Goal: Task Accomplishment & Management: Manage account settings

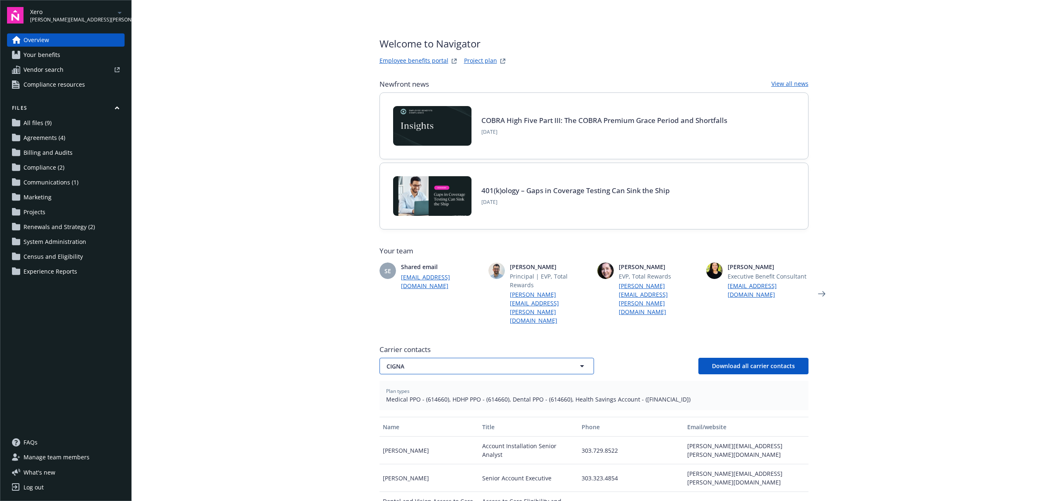
click at [452, 362] on span "CIGNA" at bounding box center [472, 366] width 172 height 9
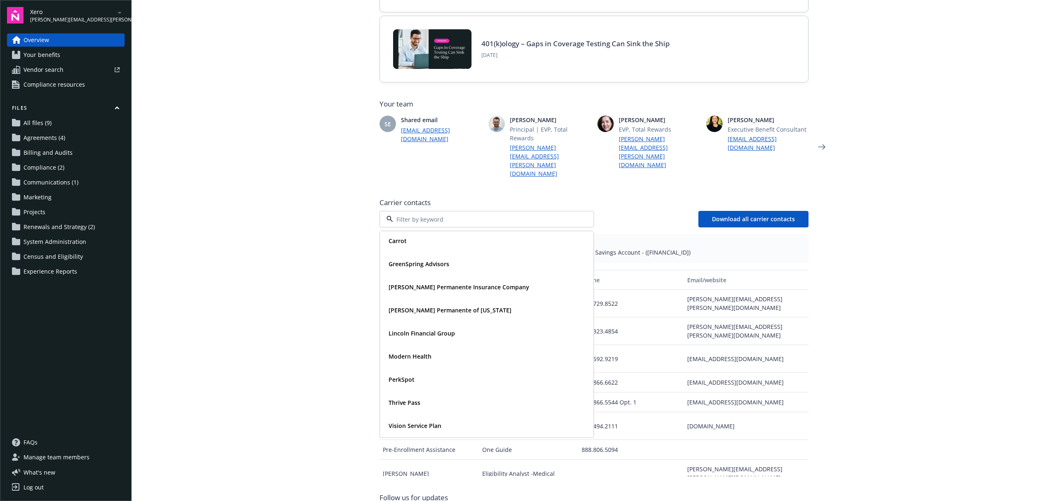
scroll to position [190, 0]
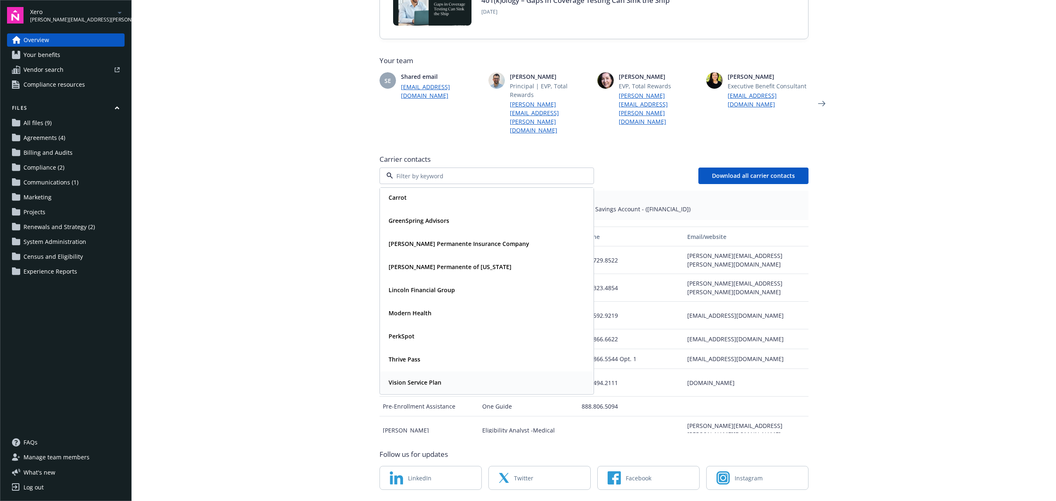
click at [413, 378] on strong "Vision Service Plan" at bounding box center [414, 382] width 53 height 8
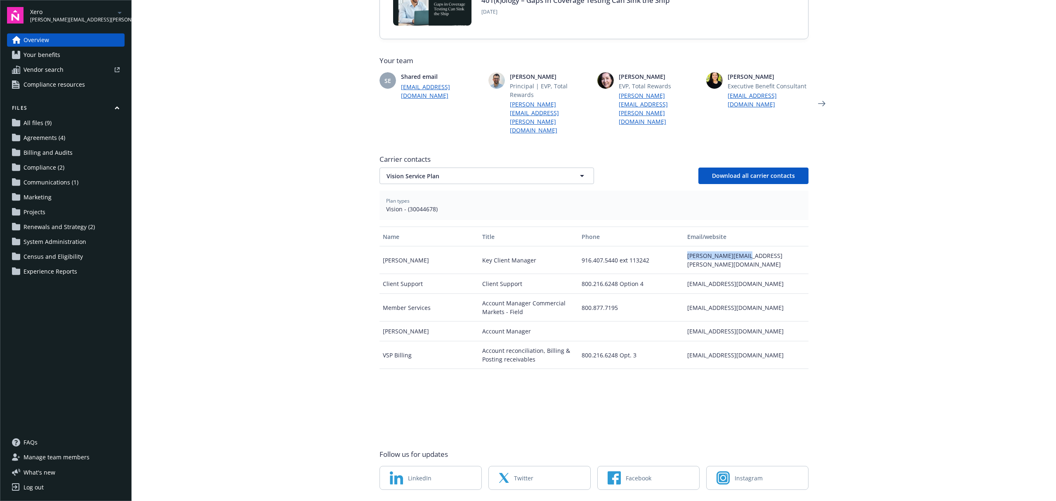
drag, startPoint x: 742, startPoint y: 232, endPoint x: 676, endPoint y: 238, distance: 67.1
click at [676, 246] on div "Bryan Grimm Key Client Manager 916.407.5440 ext 113242 bryan.grimm@vsp.com" at bounding box center [593, 260] width 429 height 28
copy div "bryan.grimm@vsp.com"
drag, startPoint x: 432, startPoint y: 182, endPoint x: 401, endPoint y: 186, distance: 31.6
click at [401, 205] on span "Vision - (30044678)" at bounding box center [594, 209] width 416 height 9
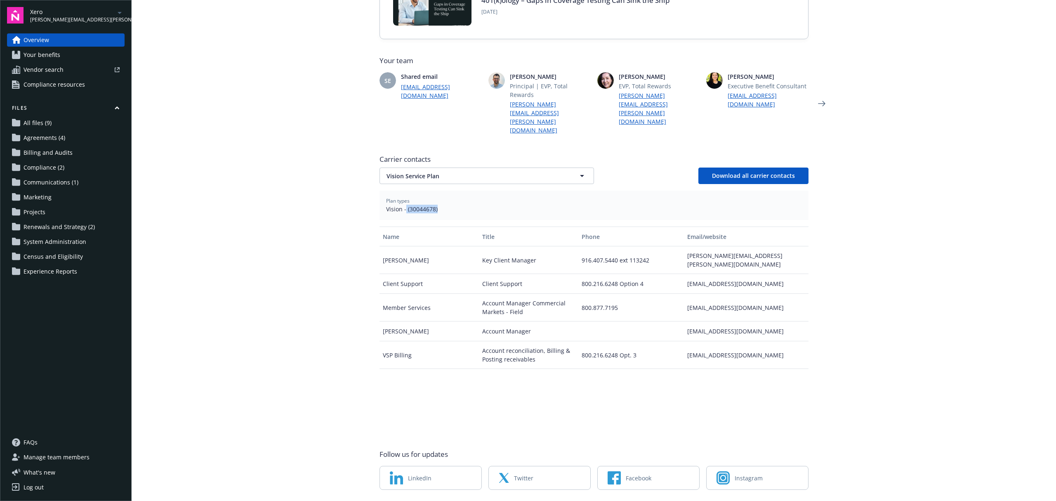
copy span "(30044678)"
click at [408, 167] on button "Vision Service Plan" at bounding box center [486, 175] width 214 height 16
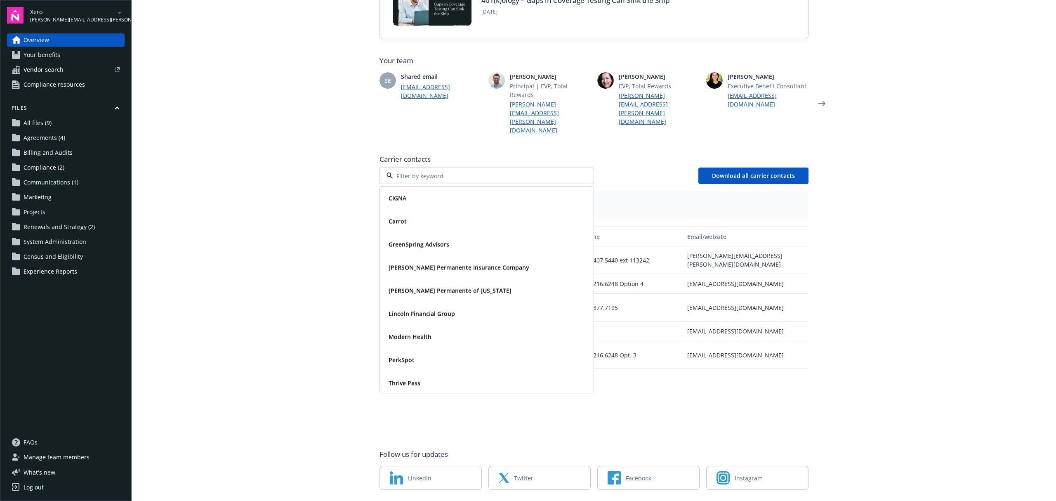
scroll to position [25, 0]
click at [400, 286] on strong "Lincoln Financial Group" at bounding box center [421, 290] width 66 height 8
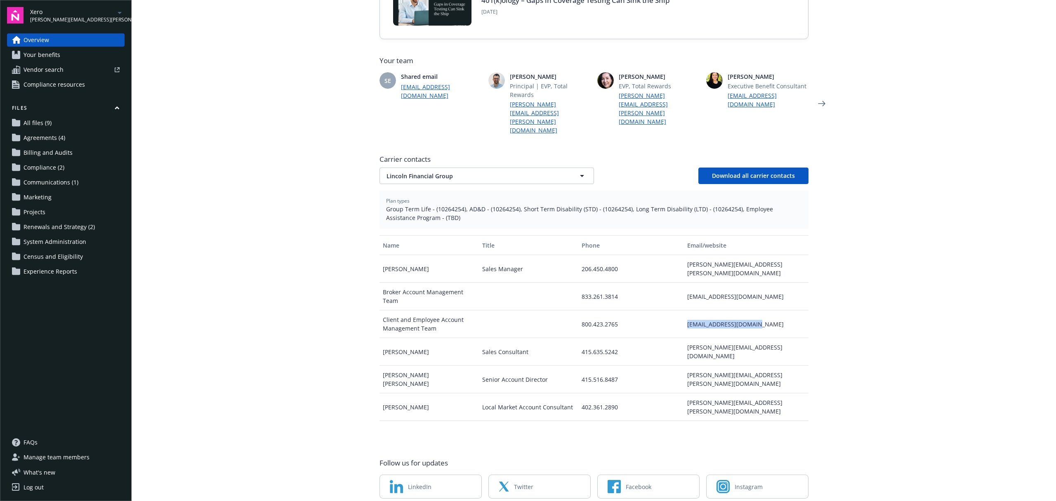
drag, startPoint x: 718, startPoint y: 292, endPoint x: 680, endPoint y: 292, distance: 38.4
click at [684, 310] on div "clientservices@lfg.com" at bounding box center [746, 324] width 124 height 28
copy div "clientservices@lfg.com"
click at [459, 205] on span "Group Term Life - (10264254), AD&D - (10264254), Short Term Disability (STD) - …" at bounding box center [594, 213] width 416 height 17
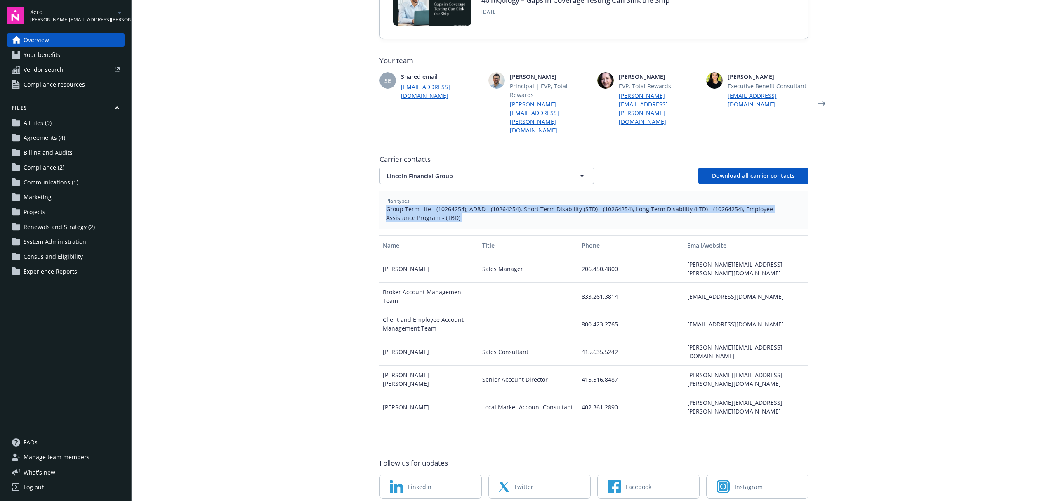
click at [459, 205] on span "Group Term Life - (10264254), AD&D - (10264254), Short Term Disability (STD) - …" at bounding box center [594, 213] width 416 height 17
click at [455, 205] on span "Group Term Life - (10264254), AD&D - (10264254), Short Term Disability (STD) - …" at bounding box center [594, 213] width 416 height 17
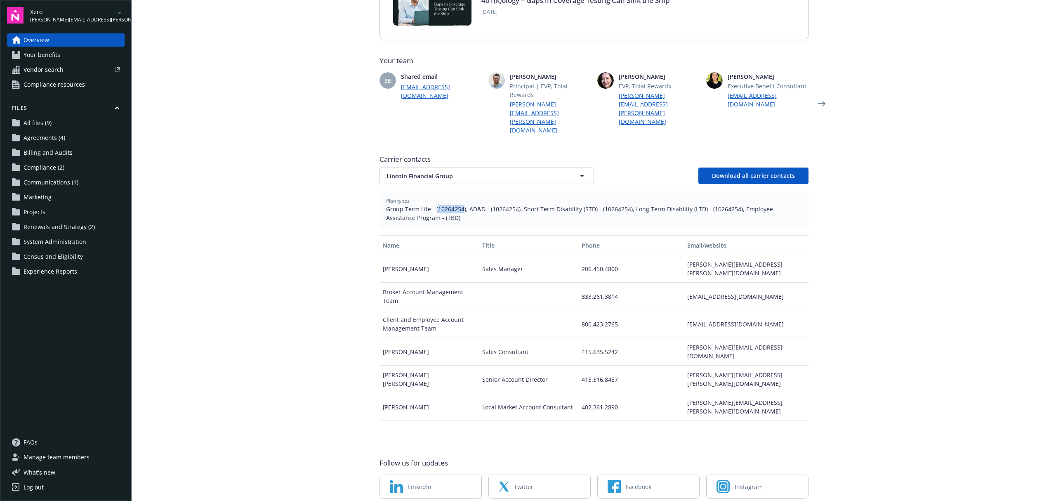
drag, startPoint x: 459, startPoint y: 184, endPoint x: 432, endPoint y: 181, distance: 26.6
click at [432, 205] on span "Group Term Life - (10264254), AD&D - (10264254), Short Term Disability (STD) - …" at bounding box center [594, 213] width 416 height 17
copy span "10264254"
click at [528, 172] on span "Lincoln Financial Group" at bounding box center [472, 176] width 172 height 9
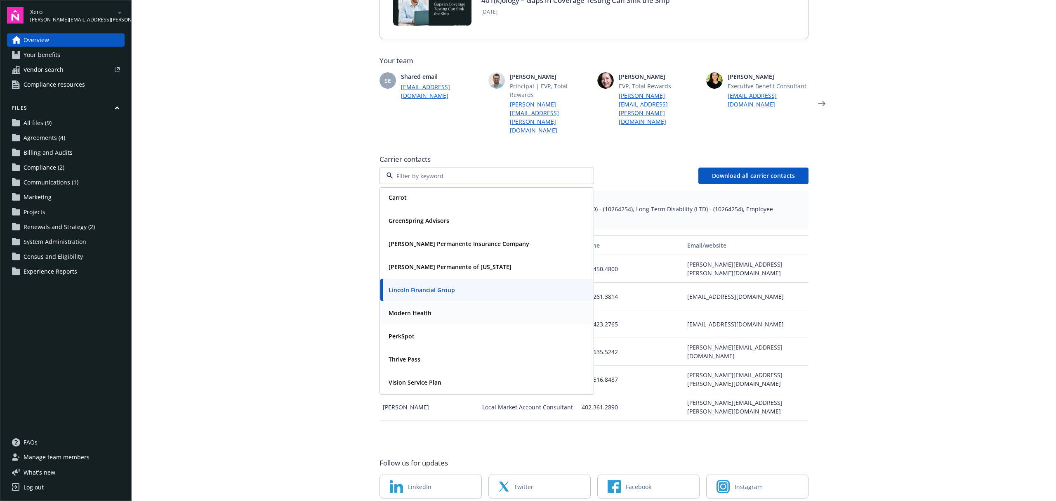
scroll to position [199, 0]
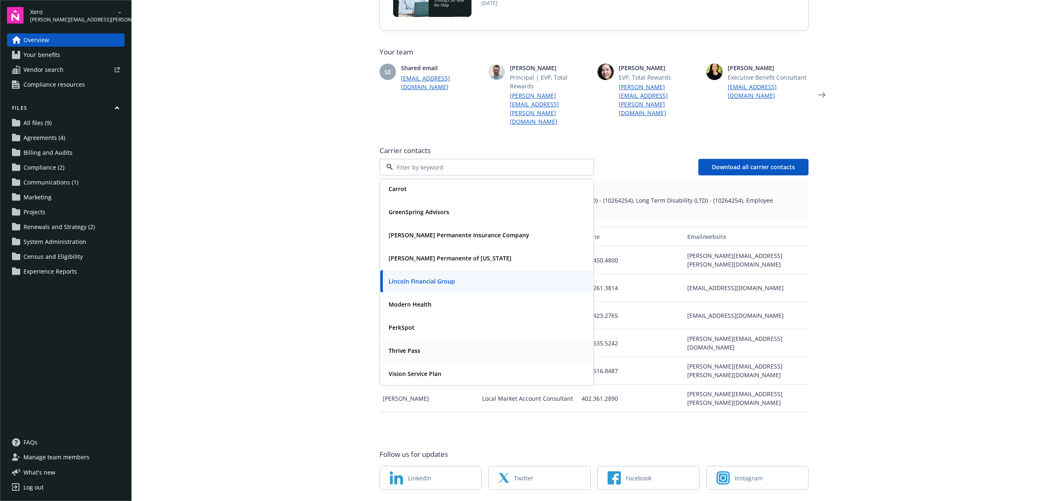
click at [442, 344] on div "Thrive Pass" at bounding box center [486, 350] width 203 height 12
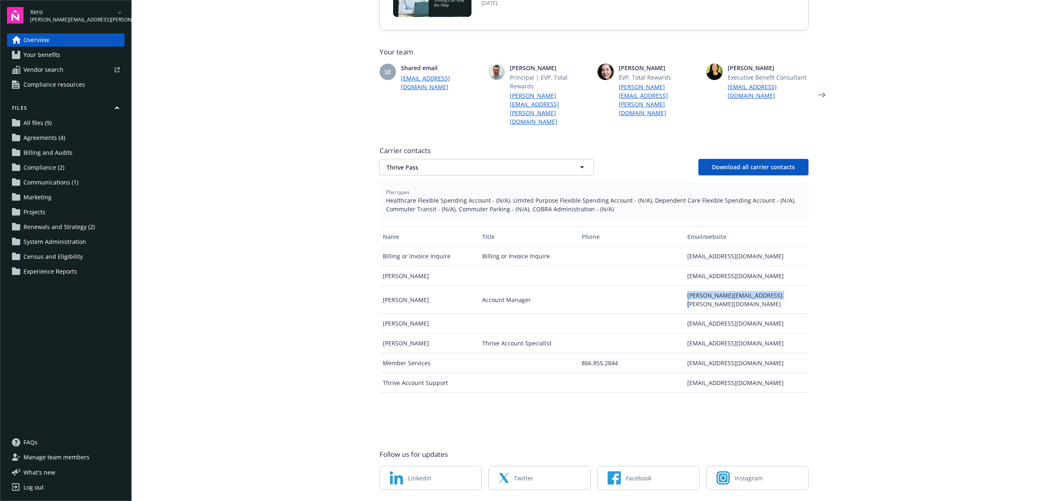
drag, startPoint x: 776, startPoint y: 272, endPoint x: 680, endPoint y: 273, distance: 96.5
click at [684, 286] on div "jackie.mccomas@thrivepass.com" at bounding box center [746, 300] width 124 height 28
copy div "jackie.mccomas@thrivepass.com"
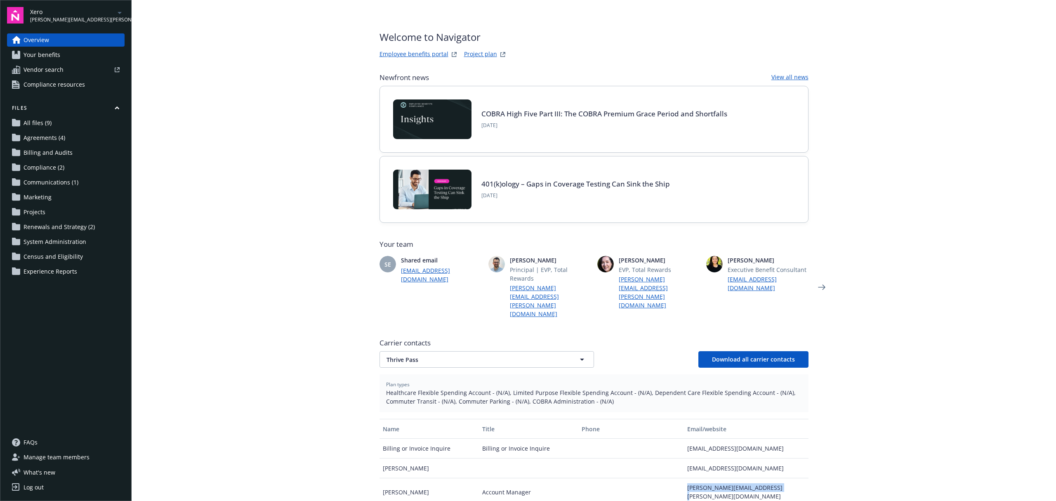
scroll to position [0, 0]
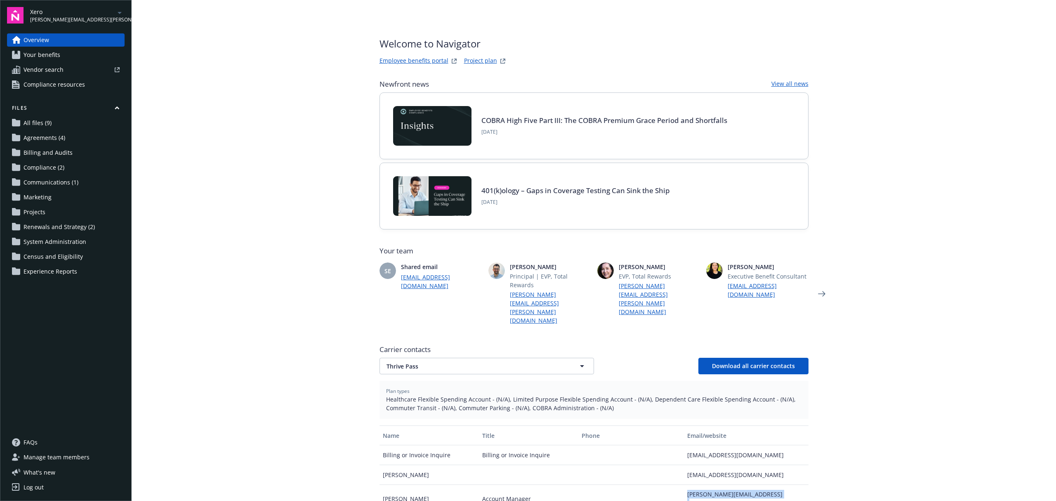
click at [95, 17] on span "lisa.hernandez@newfront.com" at bounding box center [72, 19] width 85 height 7
click at [71, 134] on span "Plaid Inc." at bounding box center [79, 133] width 90 height 17
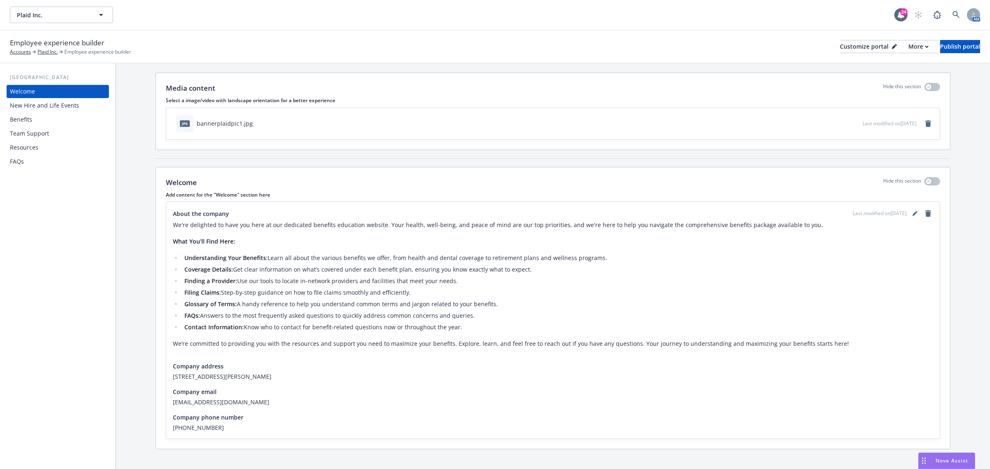
scroll to position [27, 0]
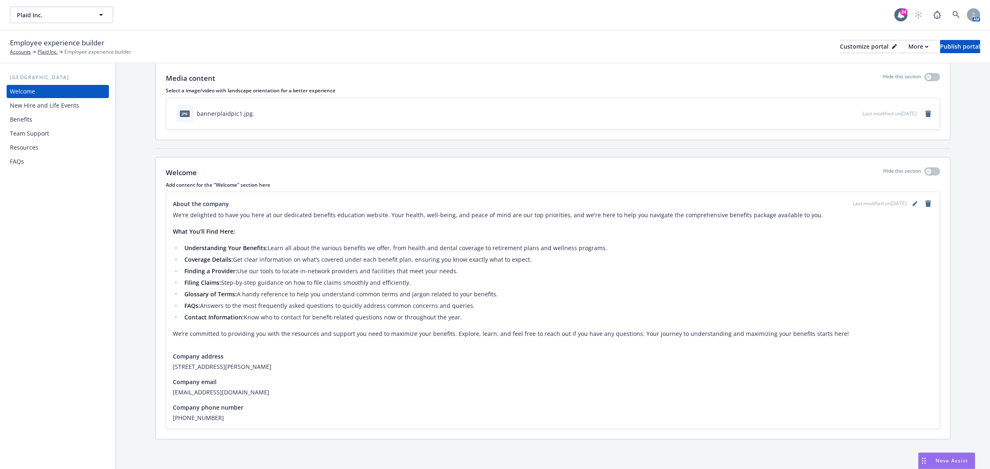
click at [42, 124] on div "Benefits" at bounding box center [58, 119] width 96 height 13
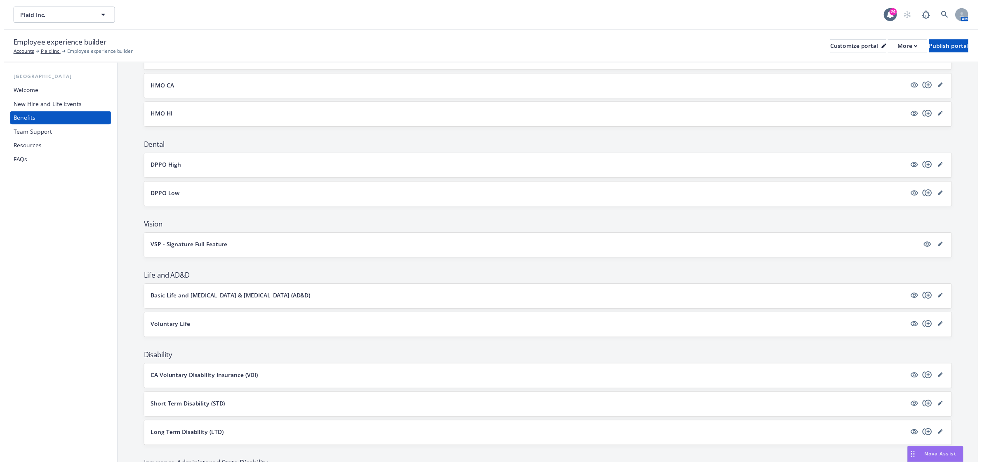
scroll to position [258, 0]
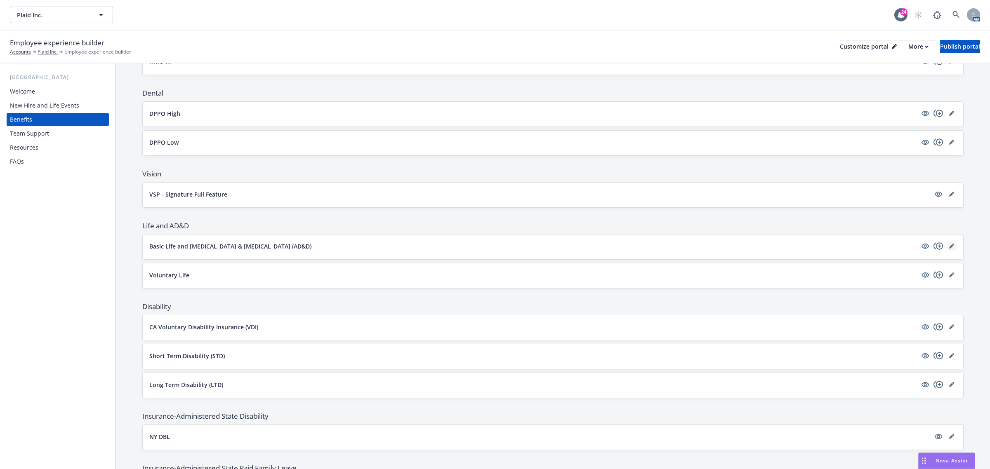
click at [949, 248] on icon "editPencil" at bounding box center [951, 247] width 4 height 4
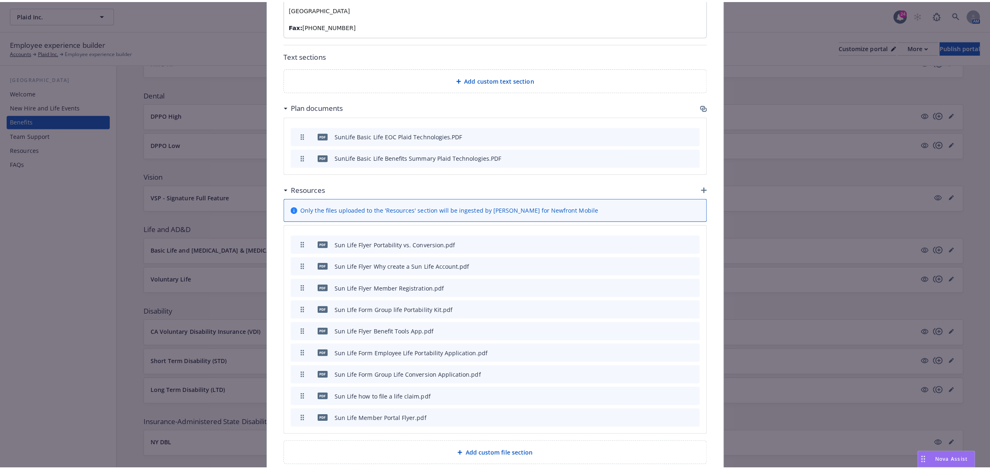
scroll to position [693, 0]
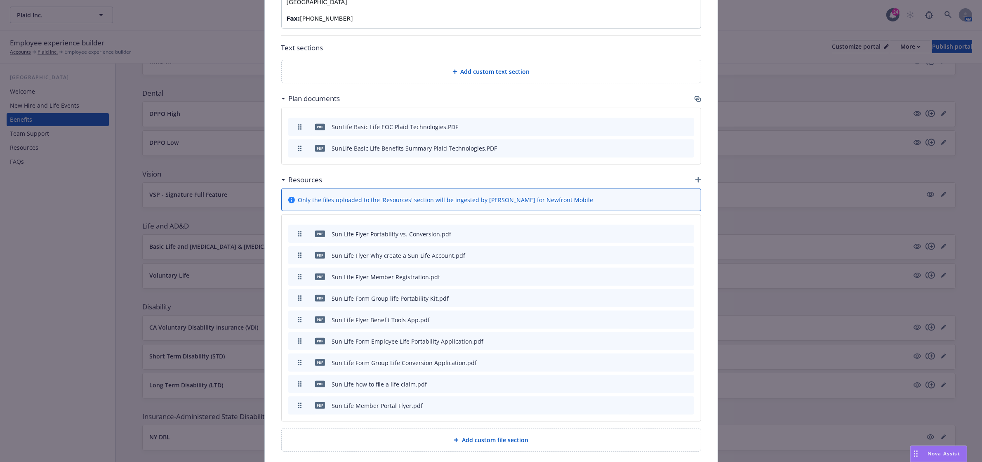
click at [695, 177] on icon "button" at bounding box center [698, 180] width 6 height 6
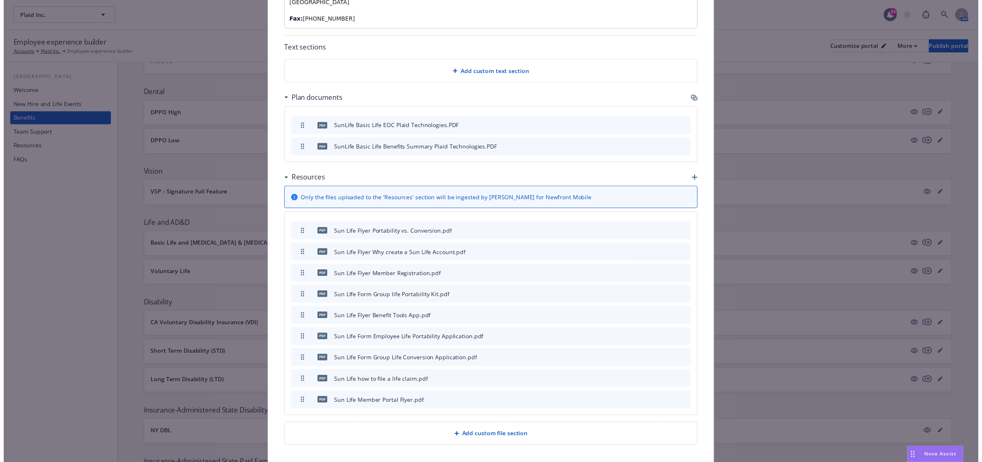
scroll to position [685, 0]
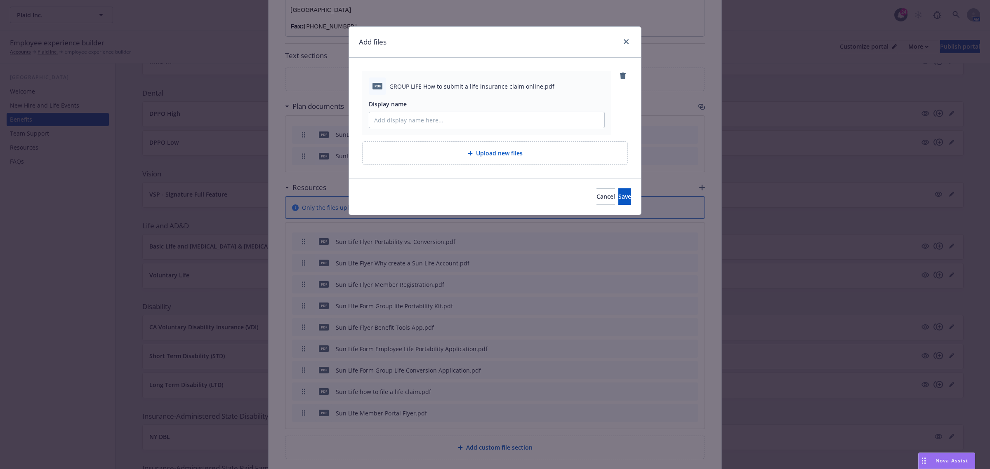
click at [448, 84] on span "GROUP LIFE How to submit a life insurance claim online.pdf" at bounding box center [471, 86] width 165 height 9
copy span "GROUP LIFE How to submit a life insurance claim online.pdf"
click at [421, 117] on input "Display name" at bounding box center [486, 120] width 235 height 16
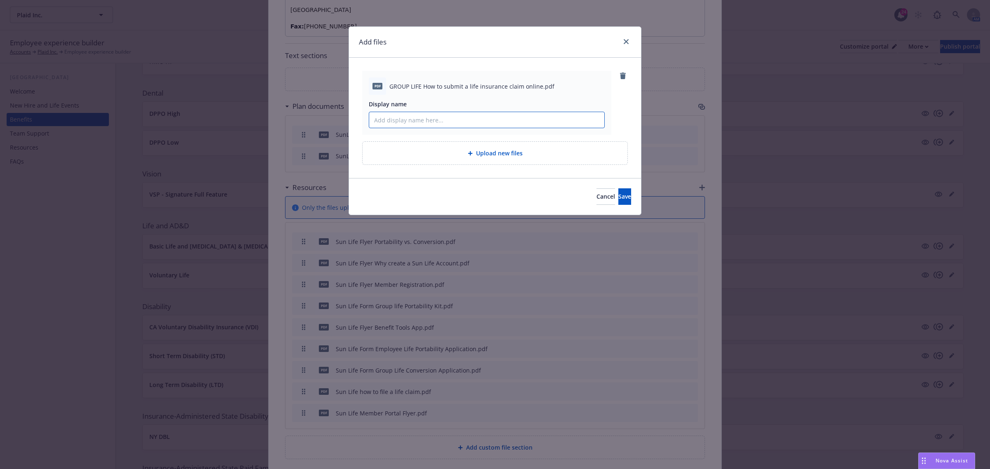
paste input "GROUP LIFE How to submit a life insurance claim online.pdf"
drag, startPoint x: 406, startPoint y: 118, endPoint x: 341, endPoint y: 125, distance: 65.1
click at [341, 125] on div "Add files pdf GROUP LIFE How to submit a life insurance claim online.pdf Displa…" at bounding box center [495, 234] width 990 height 469
click at [504, 118] on input "How to submit a life insurance claim online.pdf" at bounding box center [486, 120] width 235 height 16
type input "How to submit a life insurance claim online"
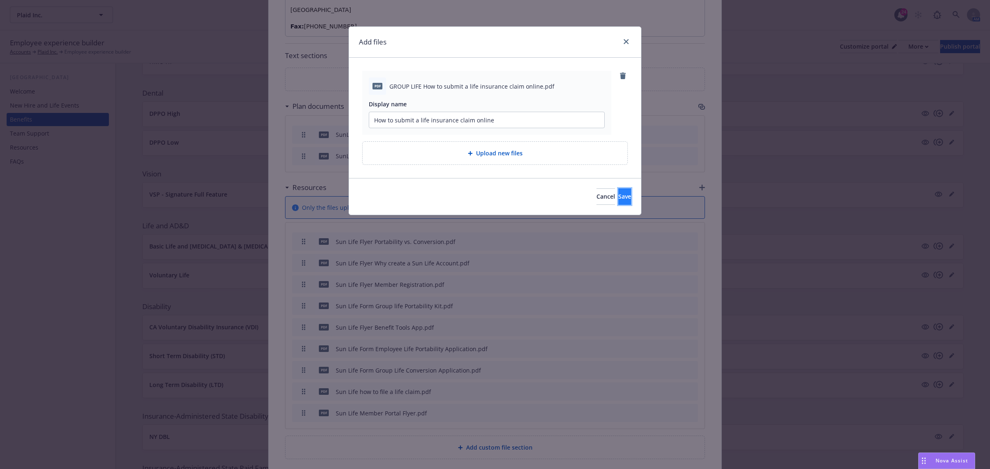
click at [618, 191] on button "Save" at bounding box center [624, 196] width 13 height 16
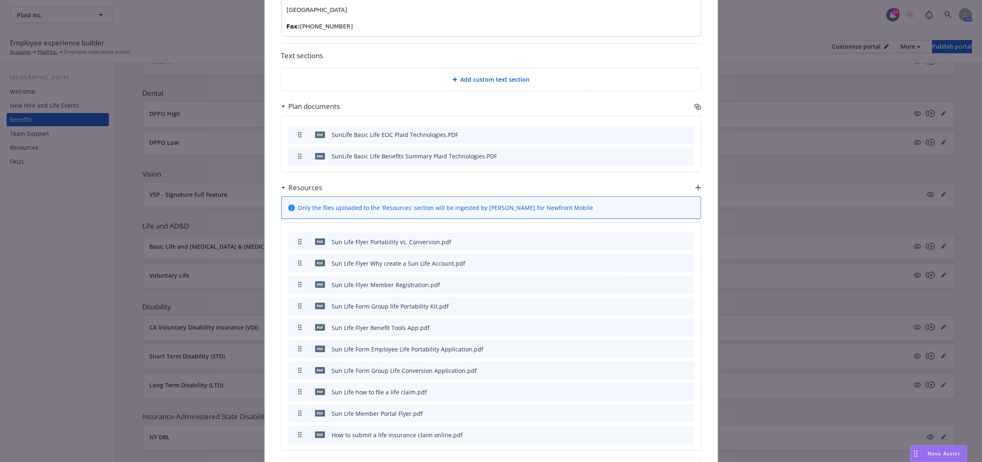
click at [645, 432] on icon "button" at bounding box center [647, 434] width 5 height 5
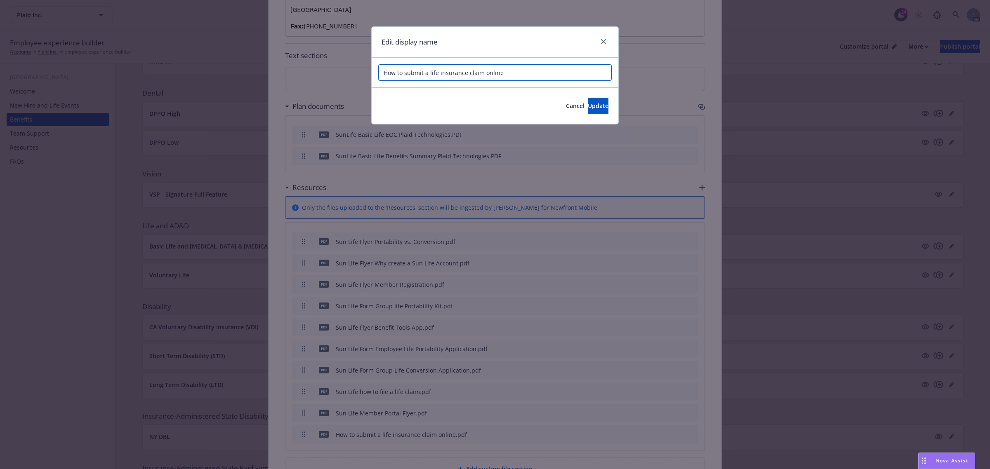
click at [385, 73] on input "How to submit a life insurance claim online" at bounding box center [494, 72] width 233 height 16
type input "Sun Life How to submit a life insurance claim online"
click at [588, 102] on button "Update" at bounding box center [598, 106] width 21 height 16
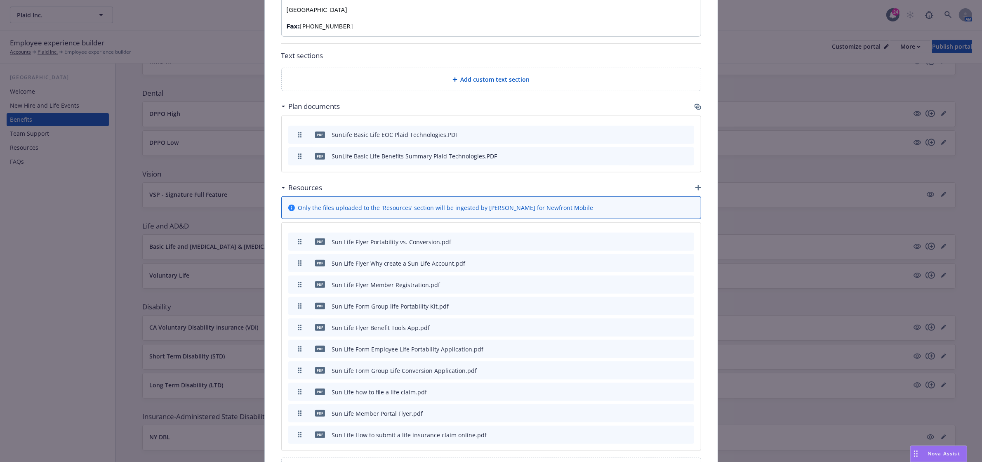
click at [645, 389] on icon "button" at bounding box center [647, 391] width 5 height 5
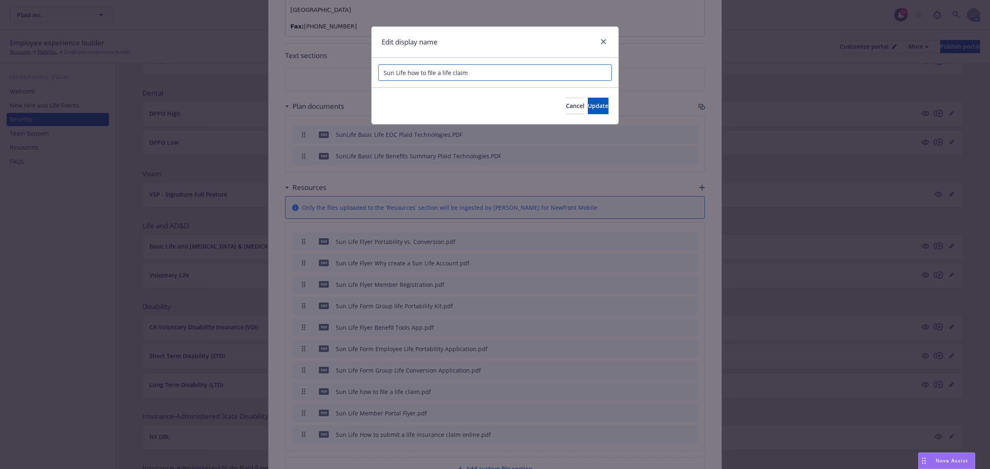
drag, startPoint x: 476, startPoint y: 71, endPoint x: 411, endPoint y: 78, distance: 66.0
click at [411, 78] on input "Sun Life how to file a life claim" at bounding box center [494, 72] width 233 height 16
type input "Sun Life How to File a Life Claim"
click at [589, 104] on span "Update" at bounding box center [598, 106] width 21 height 8
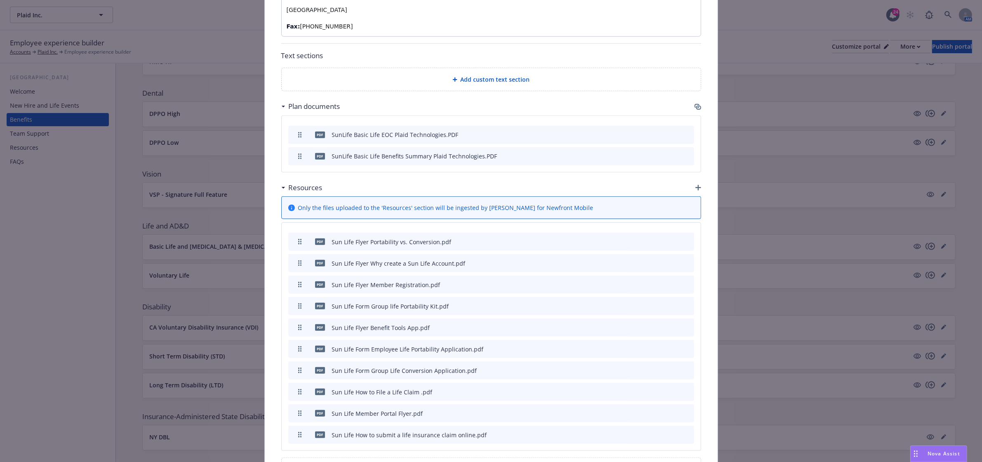
click at [695, 185] on icon "button" at bounding box center [698, 188] width 6 height 6
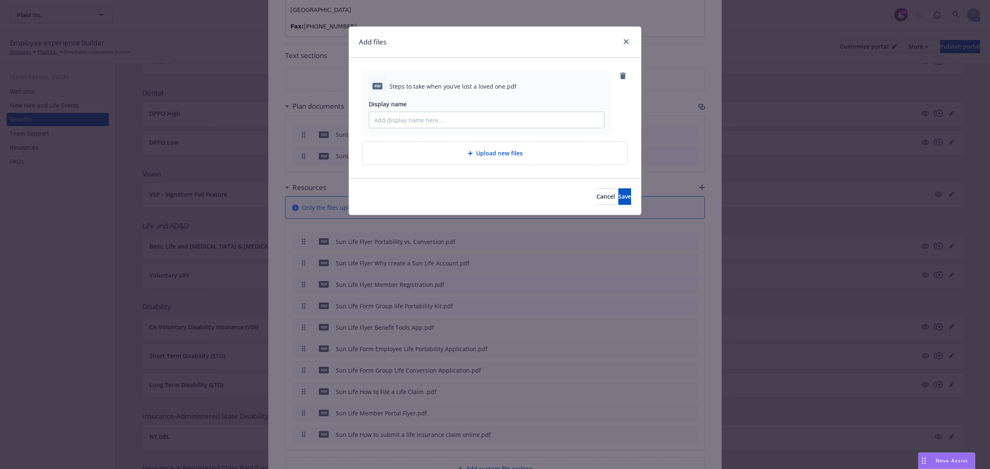
click at [440, 86] on span "Steps to take when you’ve lost a loved one.pdf" at bounding box center [452, 86] width 127 height 9
copy span "Steps to take when you’ve lost a loved one.pdf"
click at [392, 118] on input "Display name" at bounding box center [486, 120] width 235 height 16
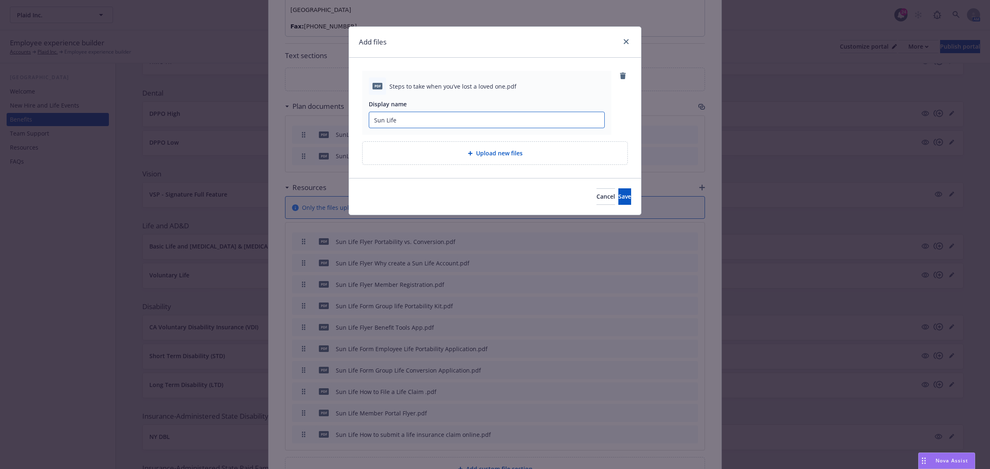
paste input "Steps to take when you’ve lost a loved one.pdf"
type input "Sun Life Steps to take when you’ve lost a loved one"
click at [618, 195] on span "Save" at bounding box center [624, 197] width 13 height 8
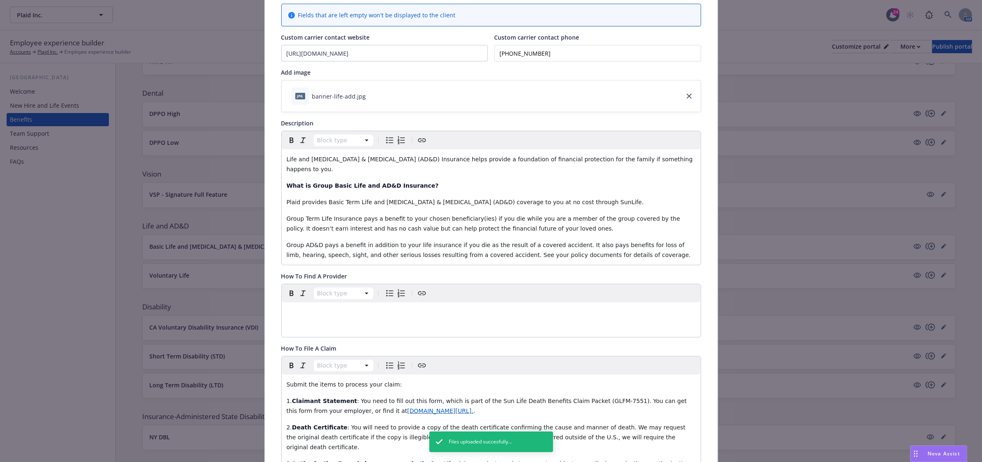
scroll to position [0, 0]
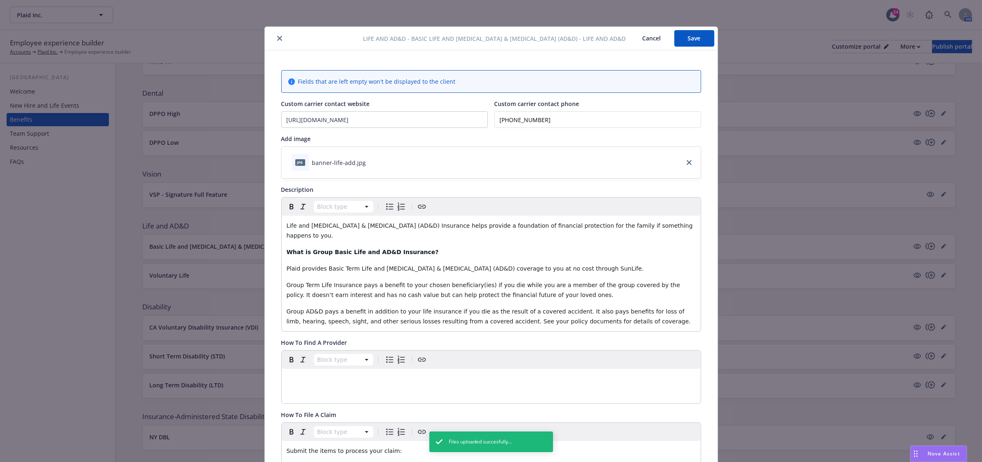
click at [699, 39] on button "Save" at bounding box center [694, 38] width 40 height 16
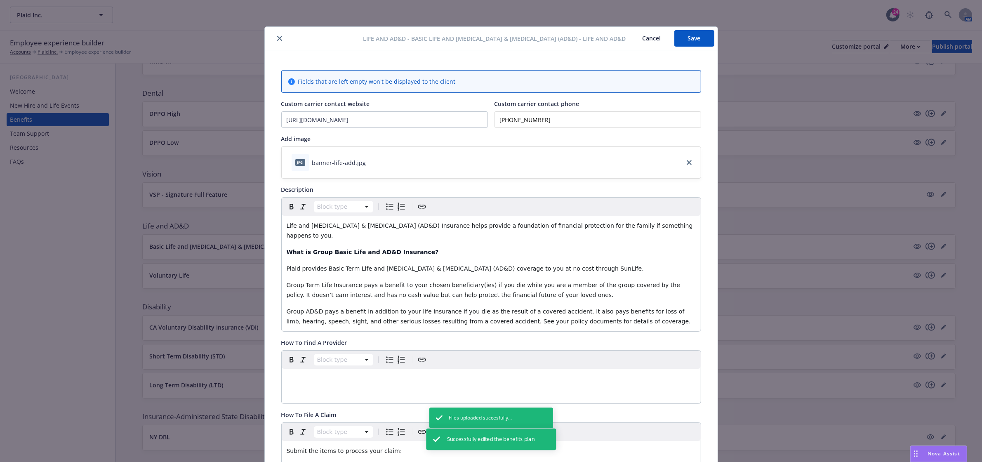
click at [275, 42] on button "close" at bounding box center [280, 38] width 10 height 10
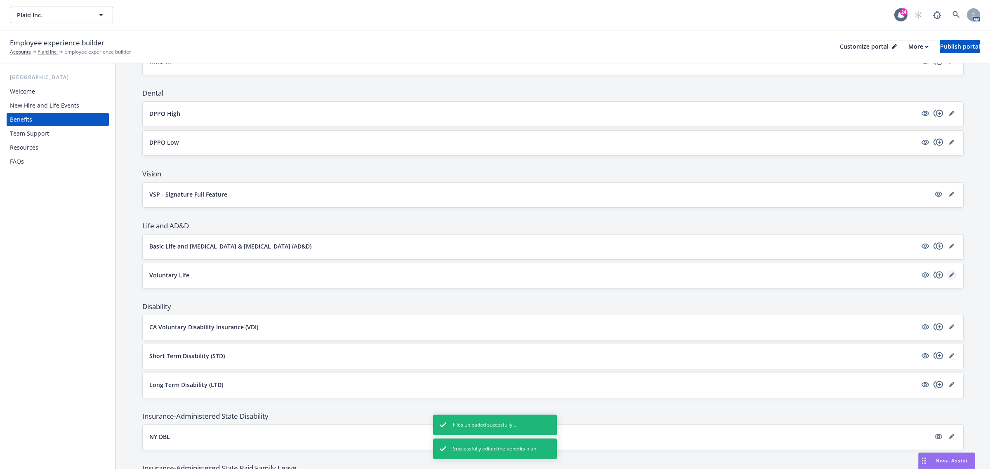
click at [949, 278] on icon "editPencil" at bounding box center [951, 275] width 5 height 5
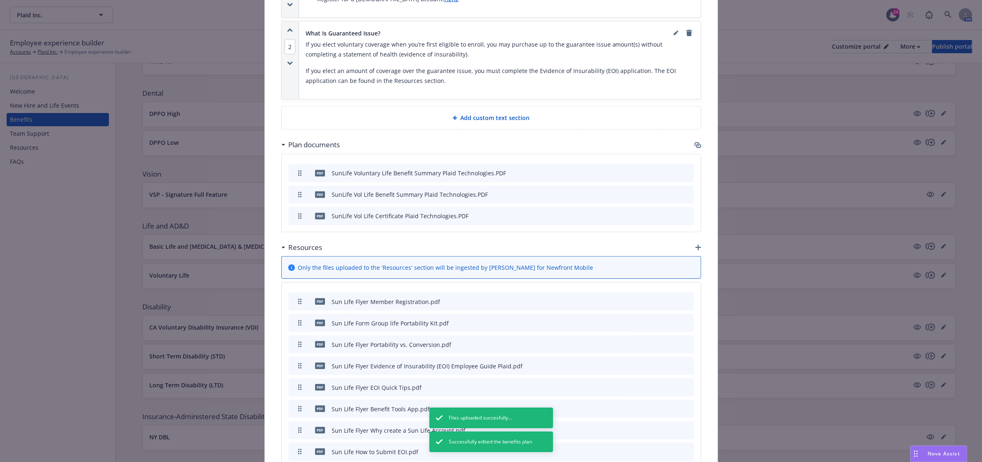
scroll to position [901, 0]
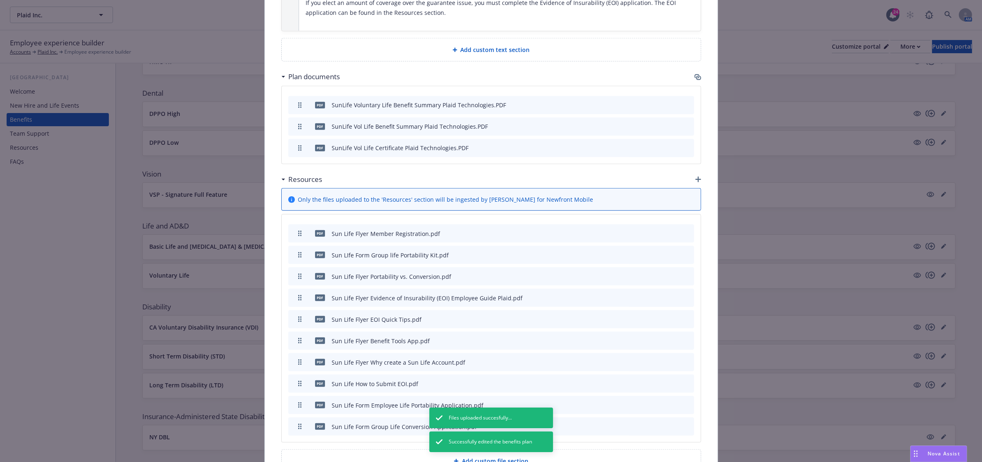
click at [696, 177] on icon "button" at bounding box center [698, 180] width 6 height 6
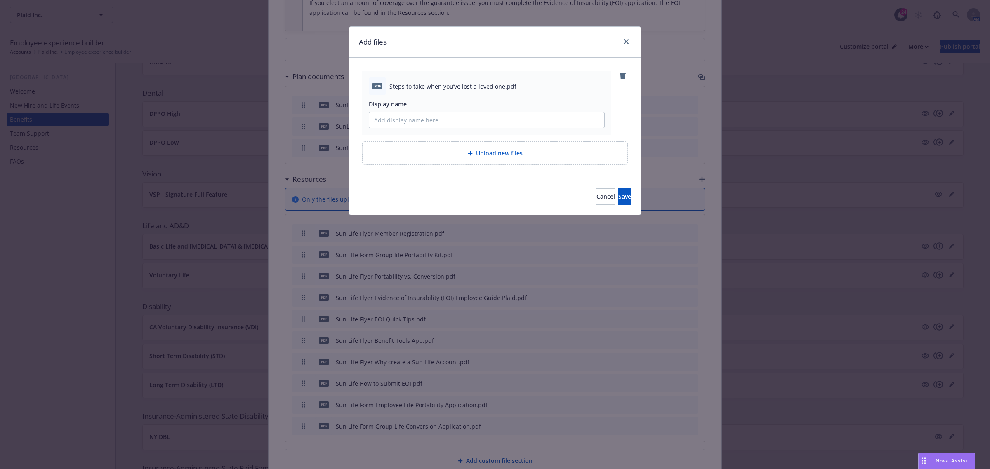
click at [421, 87] on span "Steps to take when you’ve lost a loved one.pdf" at bounding box center [452, 86] width 127 height 9
copy span "Steps to take when you’ve lost a loved one.pdf"
click at [417, 129] on div "pdf Steps to take when you’ve lost a loved one.pdf Display name" at bounding box center [486, 103] width 249 height 64
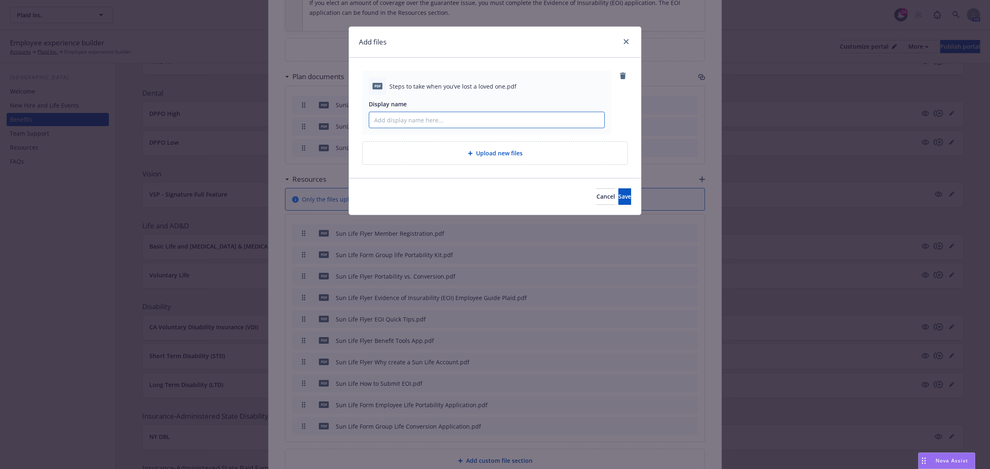
click at [417, 126] on input "Display name" at bounding box center [486, 120] width 235 height 16
type input "Sun Life Steps to take when you’ve lost a loved one"
click at [618, 202] on button "Save" at bounding box center [624, 196] width 13 height 16
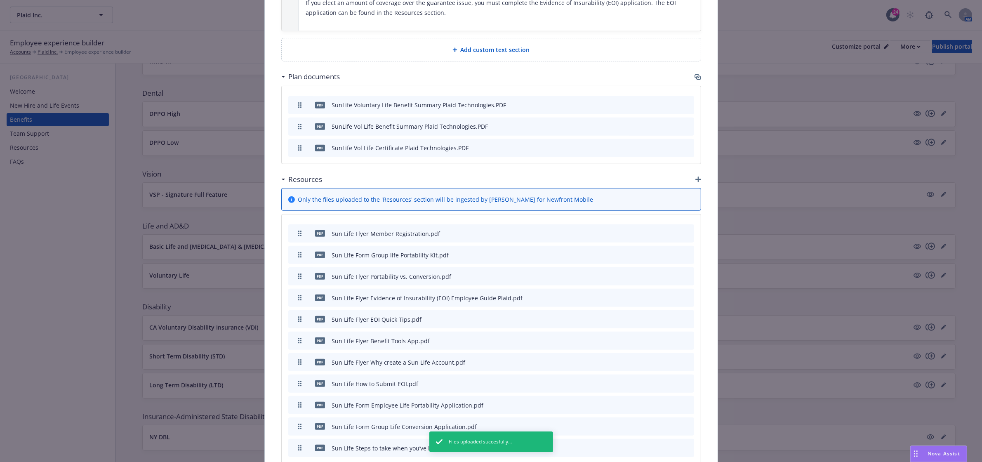
click at [695, 177] on icon "button" at bounding box center [698, 180] width 6 height 6
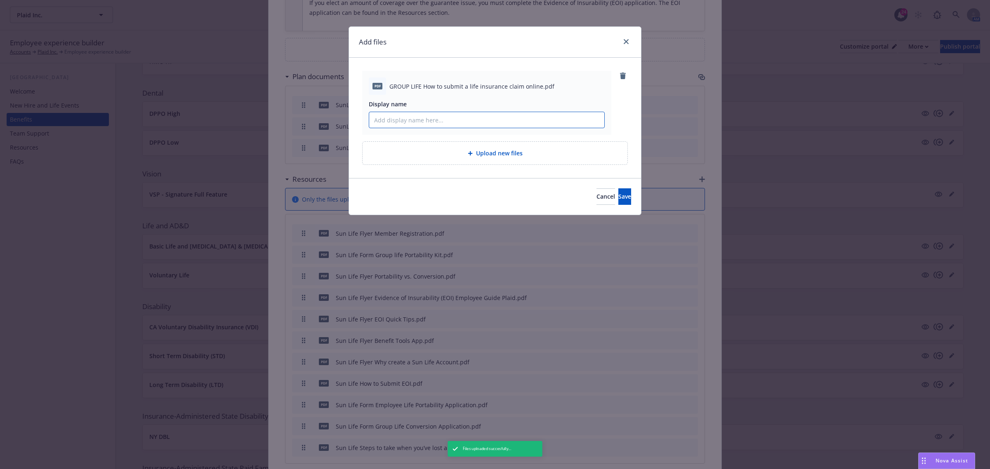
click at [426, 123] on input "Display name" at bounding box center [486, 120] width 235 height 16
click at [433, 85] on span "GROUP LIFE How to submit a life insurance claim online.pdf" at bounding box center [471, 86] width 165 height 9
copy span "GROUP LIFE How to submit a life insurance claim online.pdf"
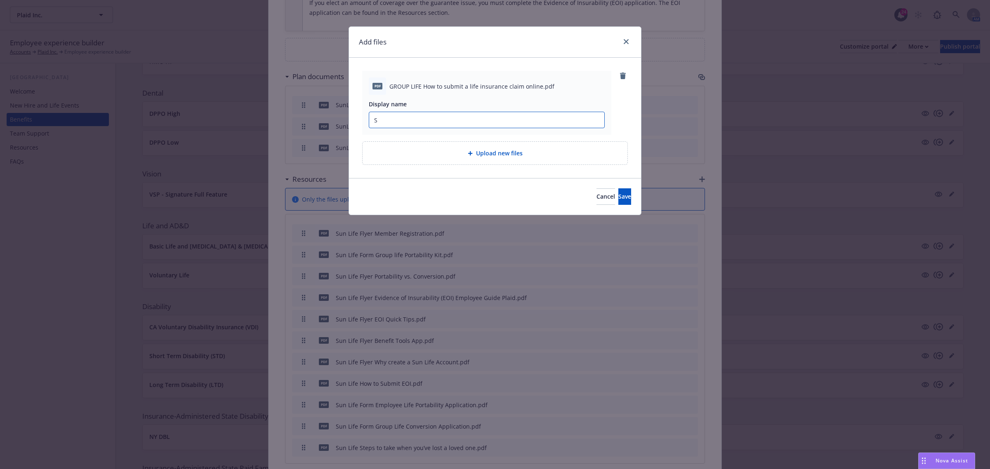
click at [412, 115] on input "S" at bounding box center [486, 120] width 235 height 16
paste input "GROUP LIFE How to submit a life insurance claim online.pdf"
drag, startPoint x: 430, startPoint y: 120, endPoint x: 401, endPoint y: 119, distance: 28.5
click at [401, 119] on input "Sun Life GROUP LIFE How to submit a life insurance claim online.pdf" at bounding box center [486, 120] width 235 height 16
click at [591, 121] on input "Sun Life How to submit a life insurance claim online.pdf" at bounding box center [486, 120] width 235 height 16
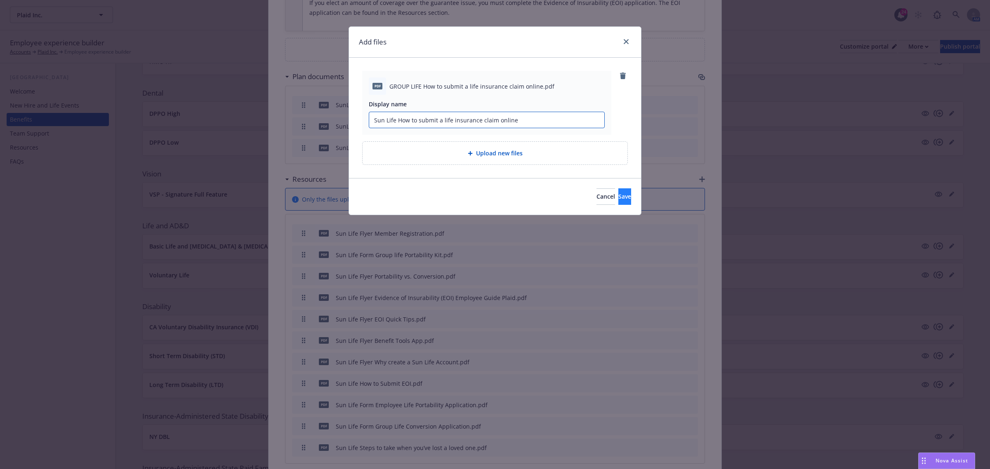
type input "Sun Life How to submit a life insurance claim online"
click at [618, 198] on button "Save" at bounding box center [624, 196] width 13 height 16
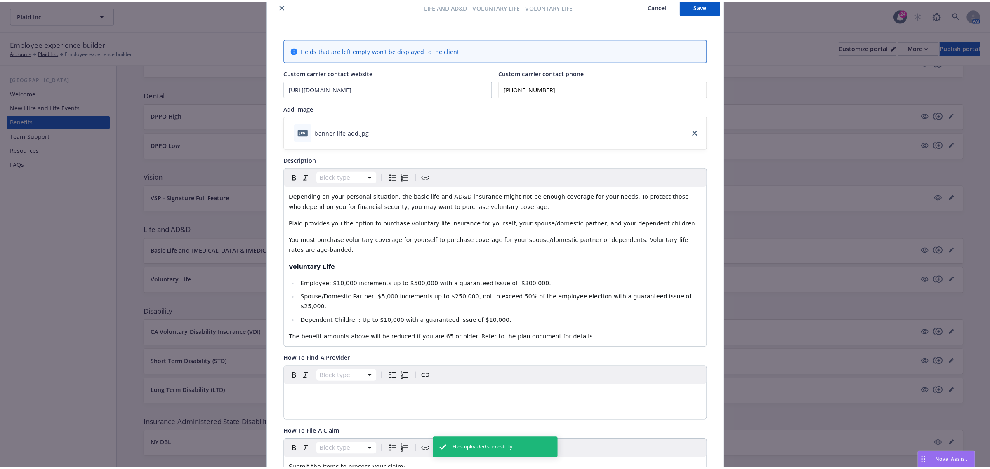
scroll to position [0, 0]
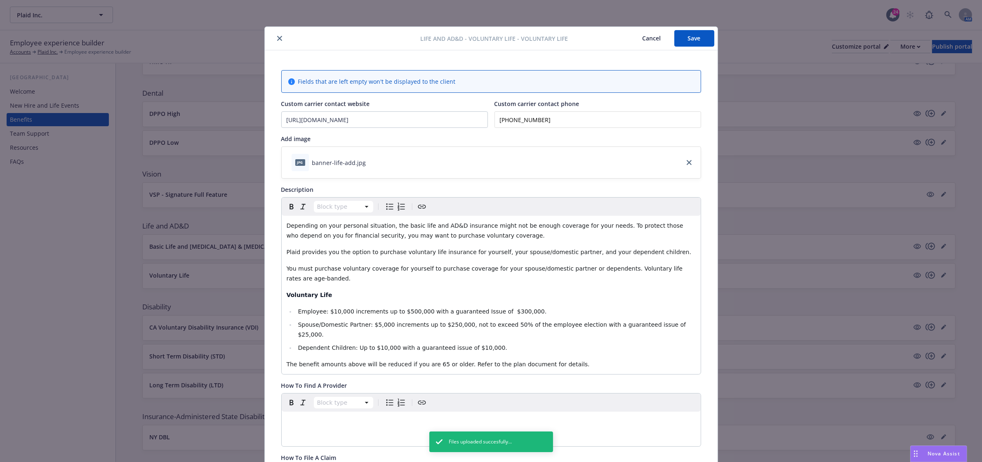
click at [693, 40] on button "Save" at bounding box center [694, 38] width 40 height 16
click at [693, 41] on button "Save" at bounding box center [694, 38] width 40 height 16
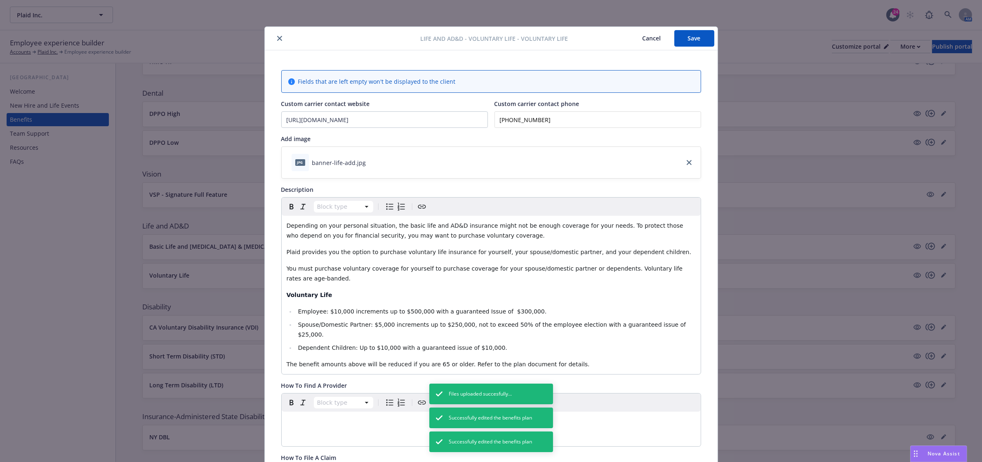
click at [279, 39] on button "close" at bounding box center [280, 38] width 10 height 10
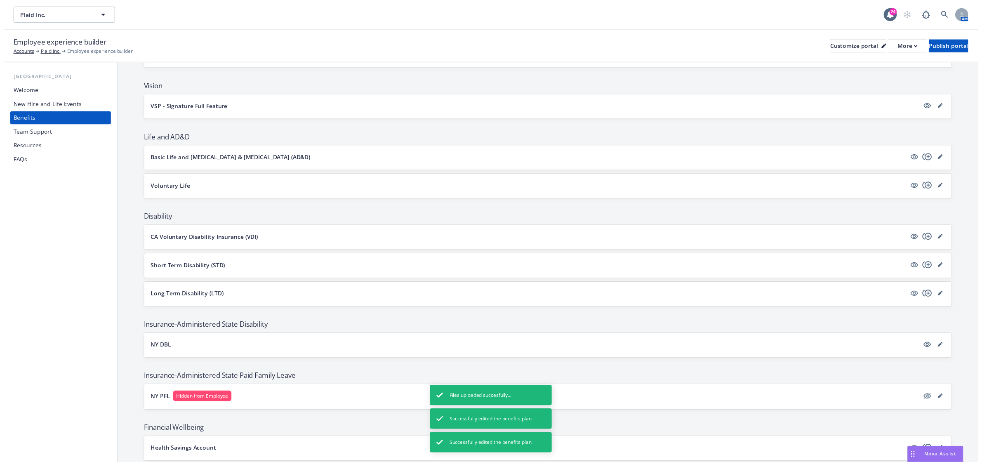
scroll to position [361, 0]
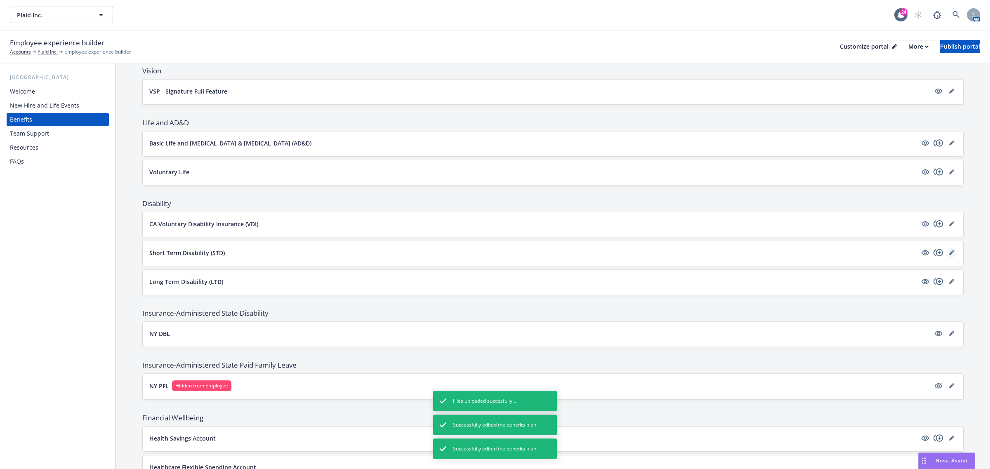
click at [946, 252] on link "editPencil" at bounding box center [951, 253] width 10 height 10
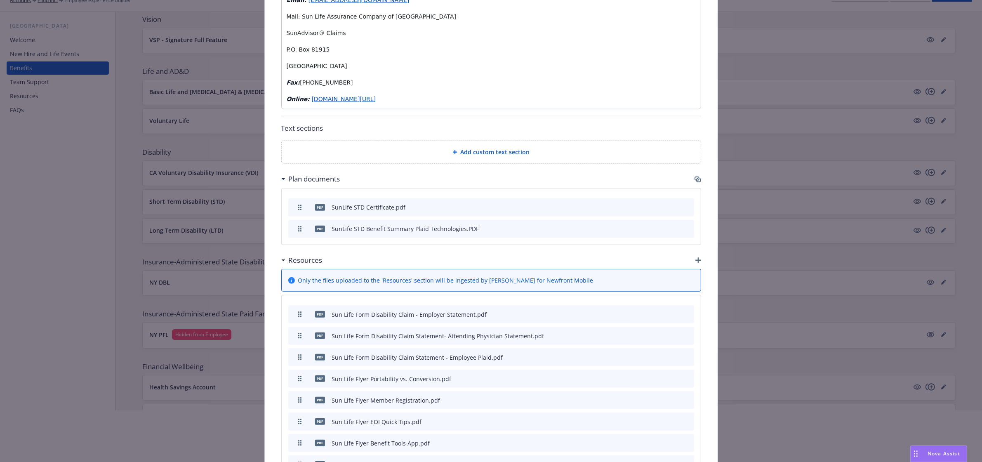
scroll to position [1038, 0]
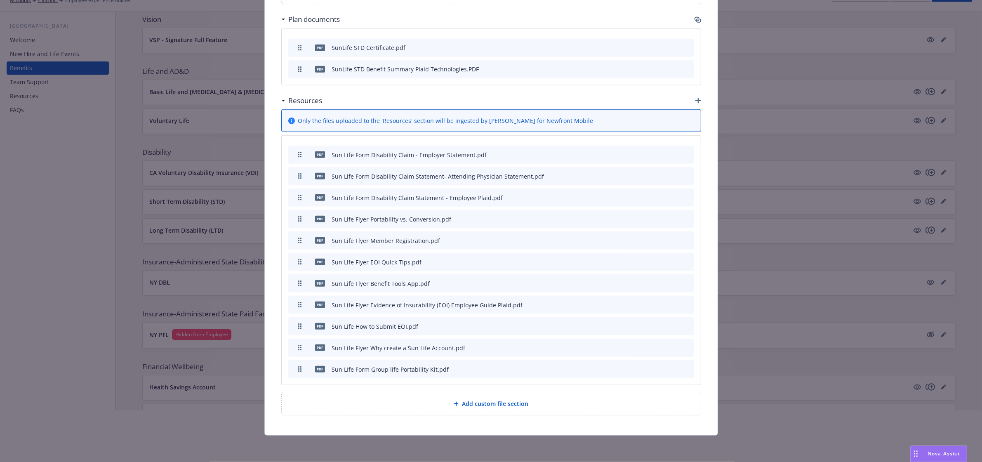
click at [696, 103] on div "Resources" at bounding box center [491, 100] width 420 height 17
click at [696, 101] on icon "button" at bounding box center [698, 101] width 6 height 6
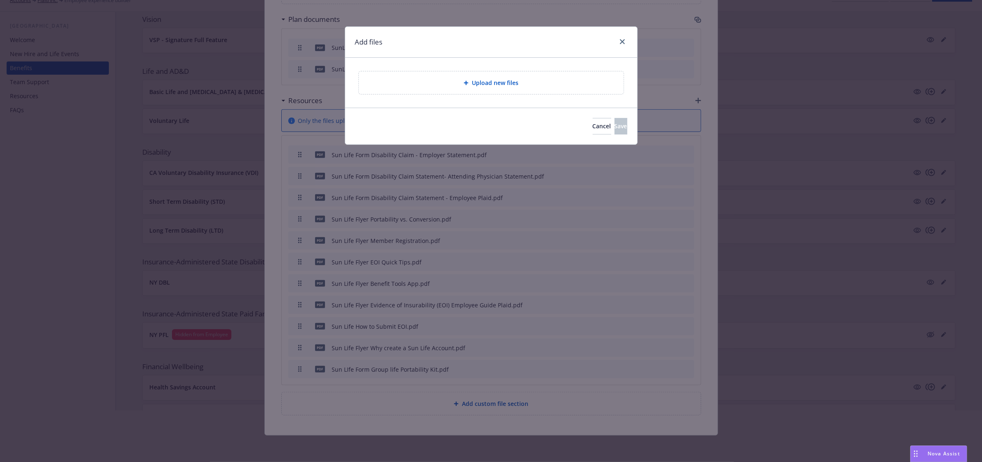
scroll to position [1030, 0]
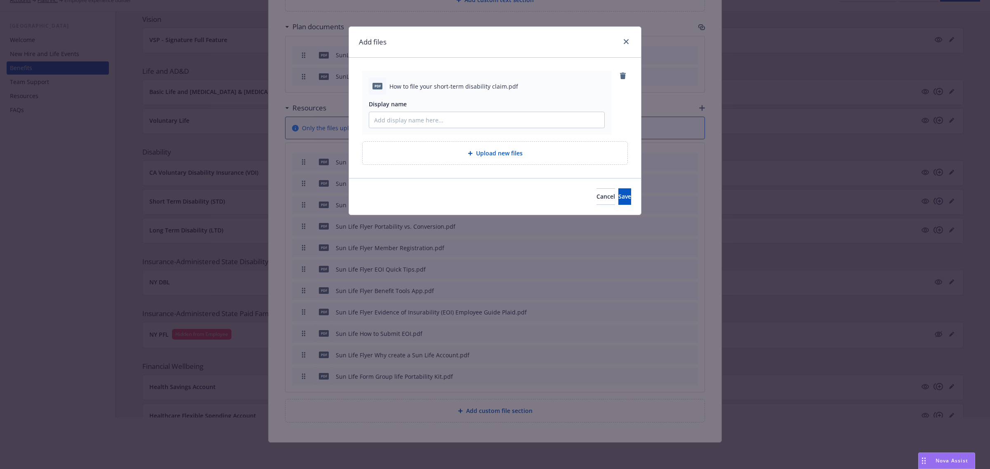
click at [429, 85] on span "How to file your short-term disability claim.pdf" at bounding box center [453, 86] width 129 height 9
click at [428, 85] on span "How to file your short-term disability claim.pdf" at bounding box center [453, 86] width 129 height 9
copy span "How to file your short-term disability claim.pdf"
click at [421, 118] on input "Display name" at bounding box center [486, 120] width 235 height 16
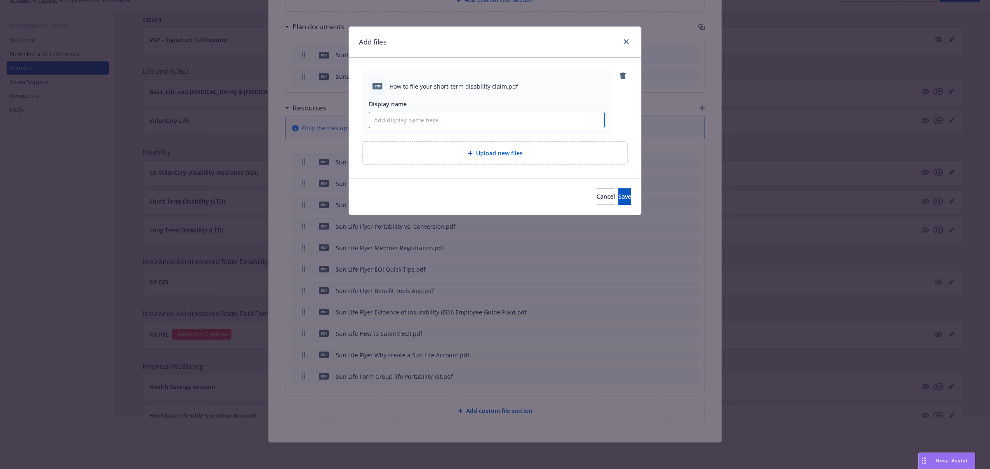
type input "D"
paste input "How to file your short-term disability claim.pdf"
type input "Sun Life How to file your short-term disability claim"
click at [618, 197] on span "Save" at bounding box center [624, 197] width 13 height 8
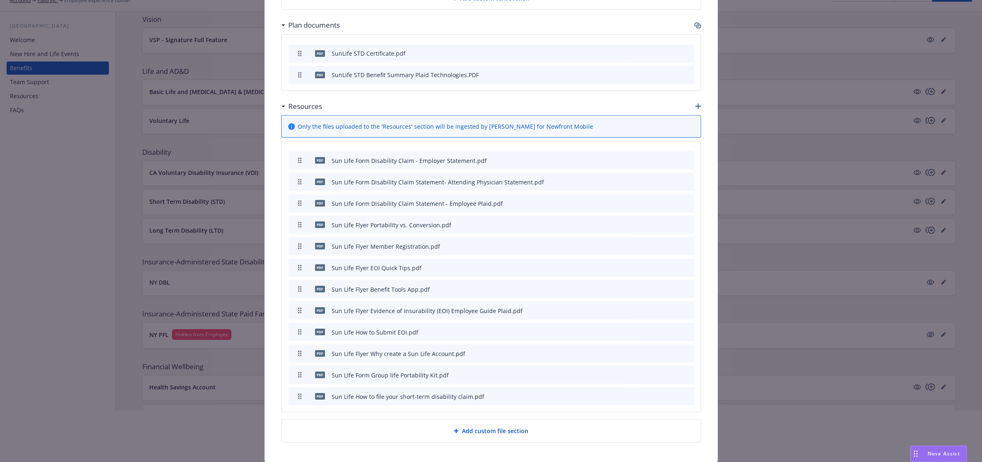
click at [696, 109] on icon "button" at bounding box center [698, 107] width 6 height 6
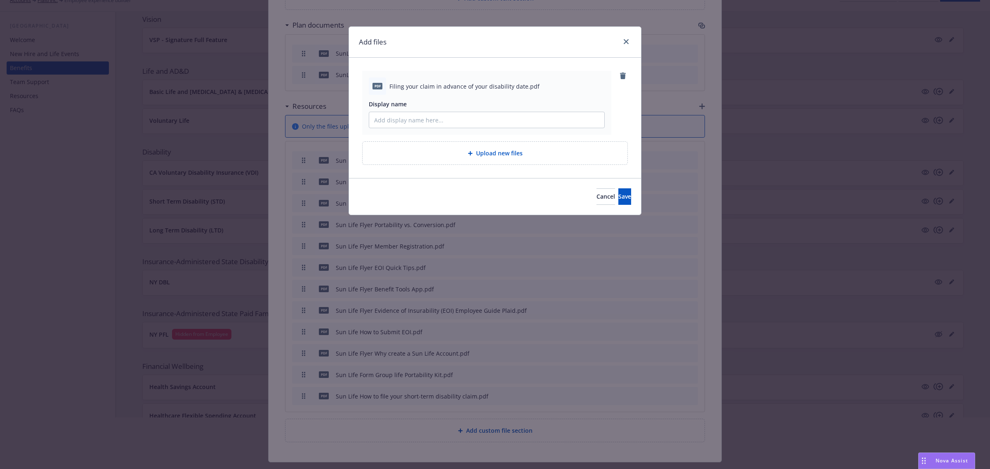
click at [430, 88] on span "Filing your claim in advance of your disability date.pdf" at bounding box center [464, 86] width 150 height 9
copy span "Filing your claim in advance of your disability date.pdf"
click at [418, 113] on input "Display name" at bounding box center [486, 120] width 235 height 16
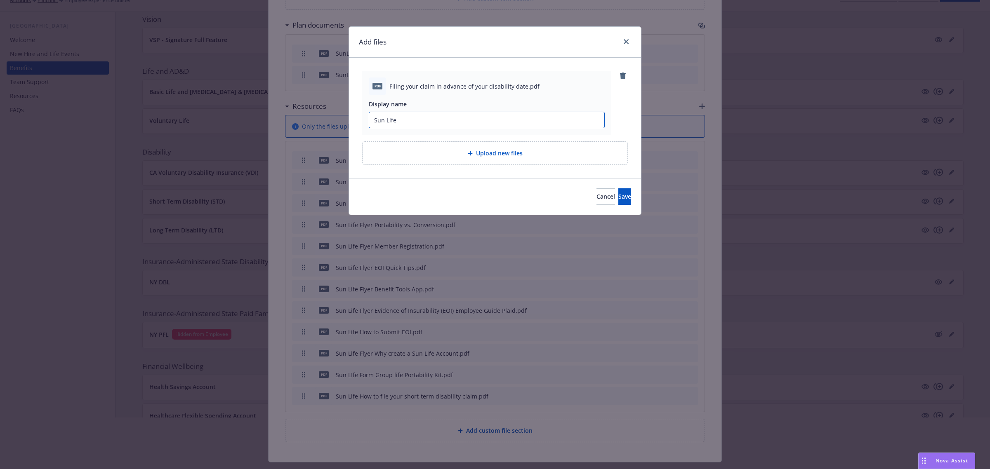
paste input "Filing your claim in advance of your disability date.pdf"
type input "Sun Life Filing your claim in advance of your disability date"
click at [618, 197] on span "Save" at bounding box center [624, 197] width 13 height 8
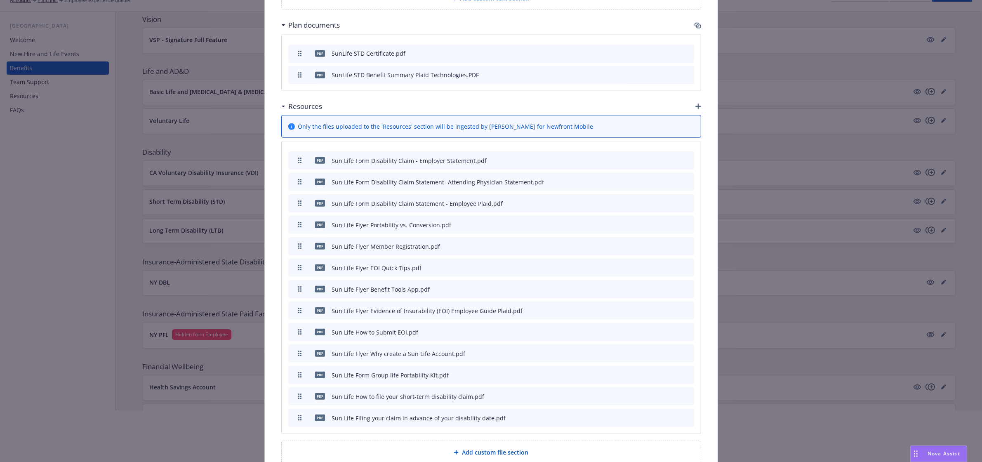
click at [691, 104] on div "Resources" at bounding box center [491, 106] width 420 height 17
click at [695, 106] on icon "button" at bounding box center [698, 107] width 6 height 6
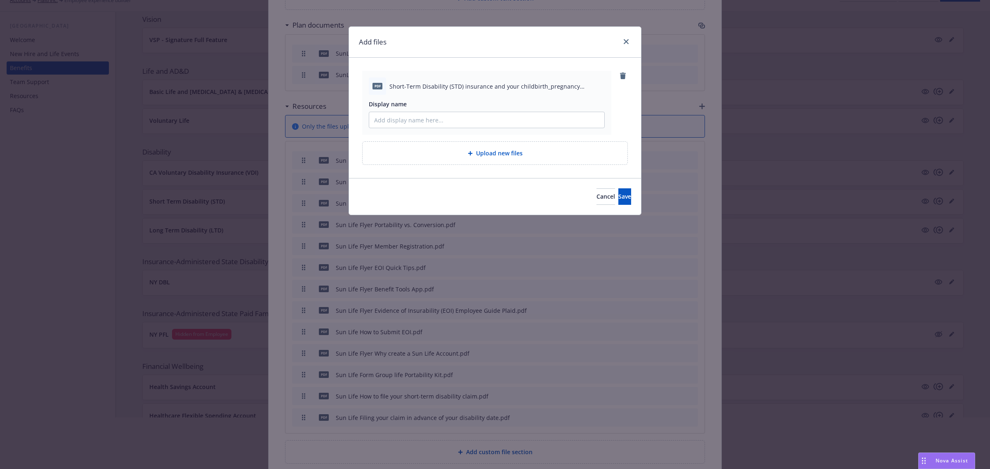
click at [425, 83] on span "Short-Term Disability (STD) insurance and your childbirth_pregnancy claim.pdf" at bounding box center [496, 86] width 215 height 9
click at [425, 84] on span "Short-Term Disability (STD) insurance and your childbirth_pregnancy claim.pdf" at bounding box center [496, 86] width 215 height 9
click at [424, 85] on span "Short-Term Disability (STD) insurance and your childbirth_pregnancy claim.pdf" at bounding box center [496, 86] width 215 height 9
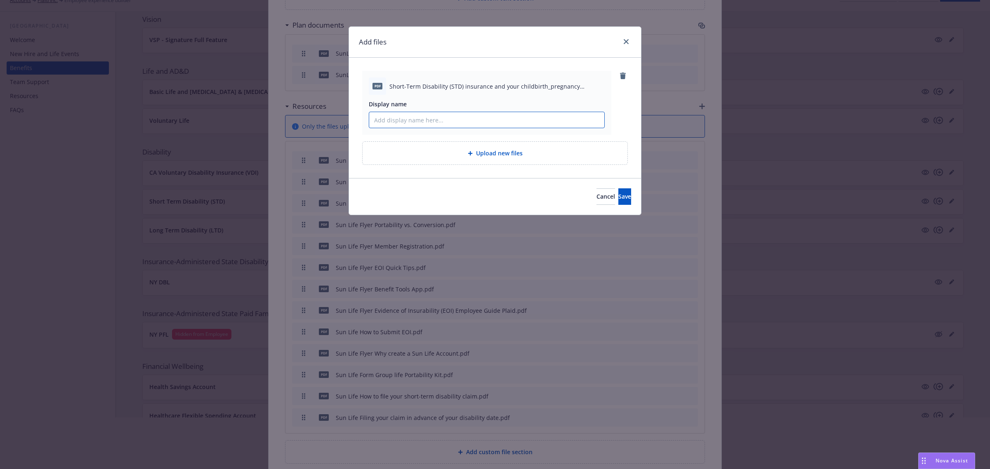
click at [407, 120] on input "Display name" at bounding box center [486, 120] width 235 height 16
paste input "Short-Term Disability (STD) insurance and your childbirth_pregnancy claim.pdf"
click at [461, 120] on input "Sun Life Short-Term Disability (STD) insurance and your childbirth_pregnancy cl…" at bounding box center [486, 120] width 235 height 16
drag, startPoint x: 449, startPoint y: 120, endPoint x: 401, endPoint y: 122, distance: 47.5
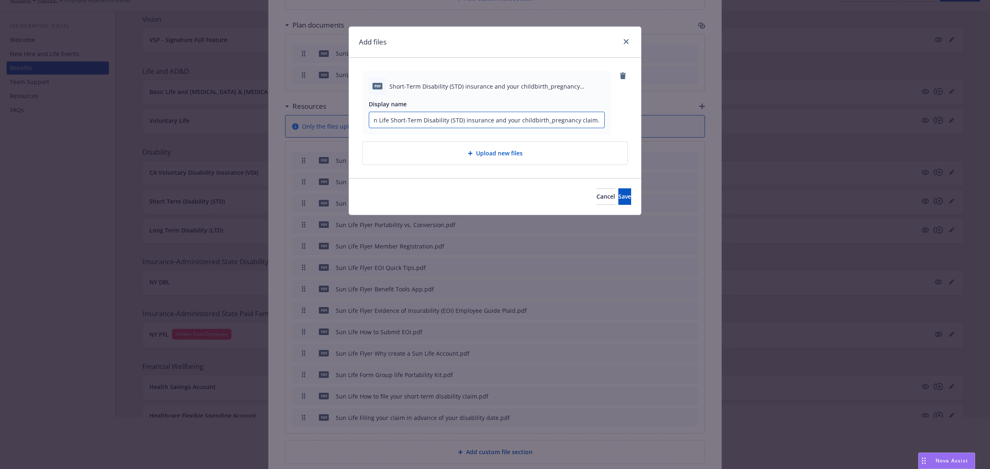
click at [401, 122] on input "Sun Life Short-Term Disability (STD) insurance and your childbirth_pregnancy cl…" at bounding box center [486, 120] width 235 height 16
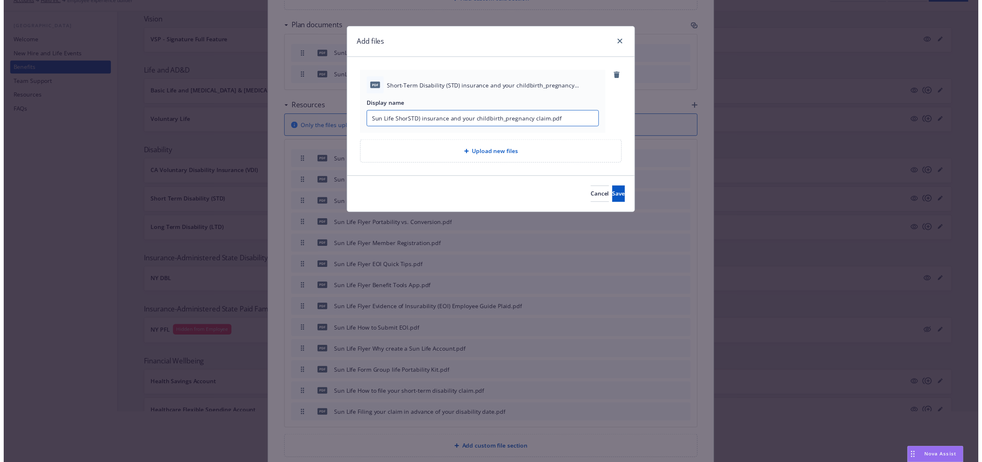
scroll to position [0, 0]
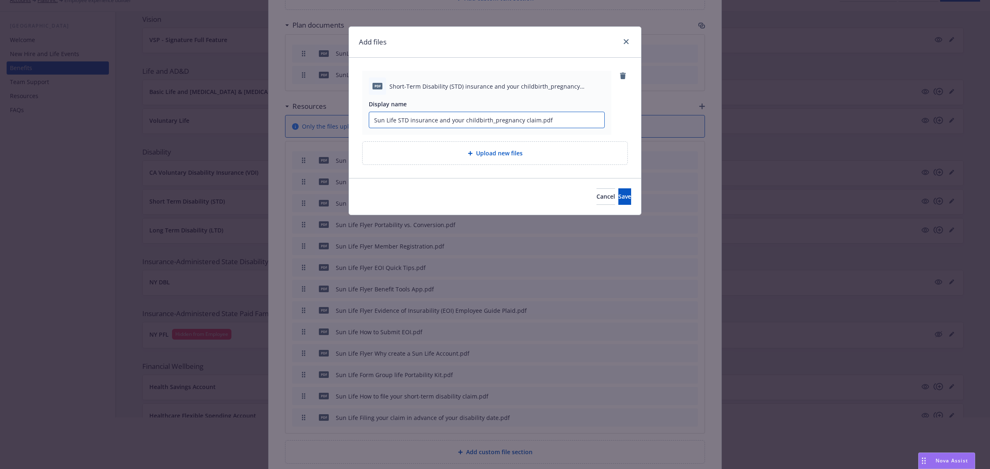
click at [492, 120] on input "Sun Life STD insurance and your childbirth_pregnancy claim.pdf" at bounding box center [486, 120] width 235 height 16
click at [465, 118] on input "Sun Life STD insurance and your childbirth_pregnancy claim.pdf" at bounding box center [486, 120] width 235 height 16
drag, startPoint x: 581, startPoint y: 117, endPoint x: 519, endPoint y: 122, distance: 62.9
click at [519, 122] on input "Sun Life STD insurance and your pregnancy/childbirth_pregnancy claim.pdf" at bounding box center [486, 120] width 235 height 16
type input "Sun Life STD insurance and your pregnancy/childbirth claim"
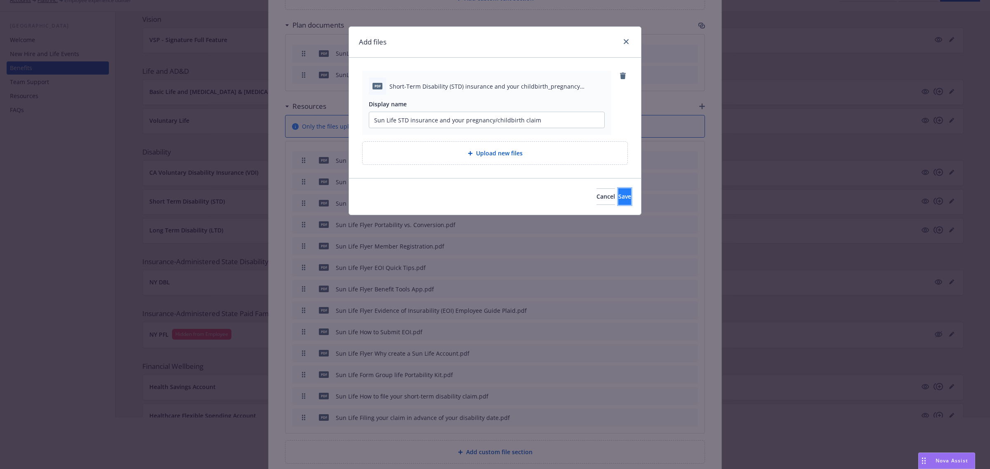
click at [618, 204] on button "Save" at bounding box center [624, 196] width 13 height 16
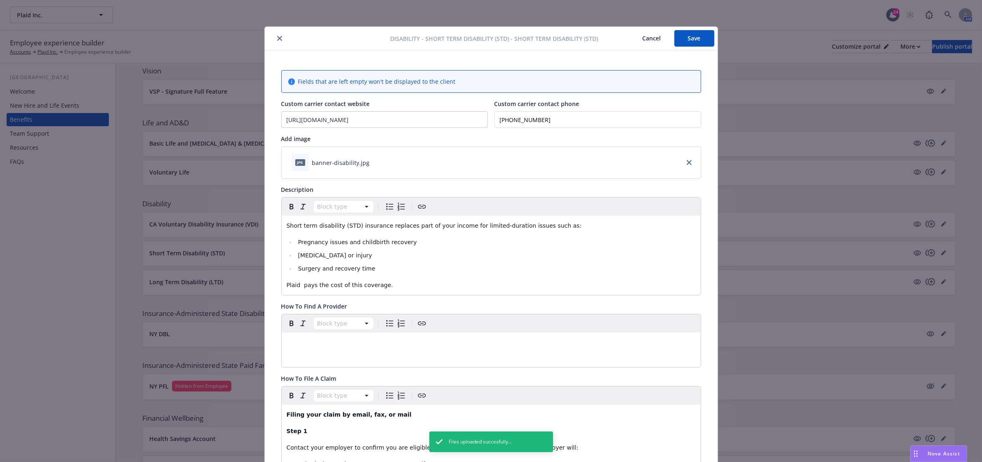
click at [690, 33] on button "Save" at bounding box center [694, 38] width 40 height 16
click at [278, 41] on button "close" at bounding box center [280, 38] width 10 height 10
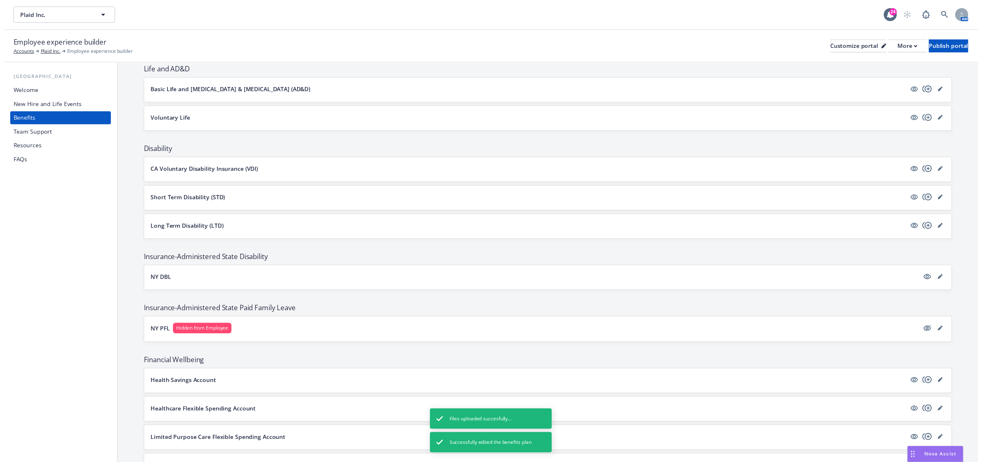
scroll to position [464, 0]
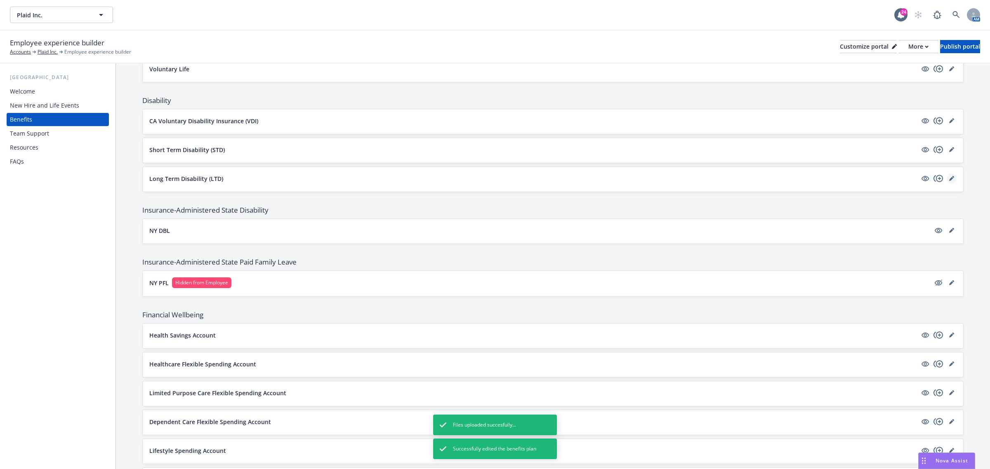
click at [949, 179] on icon "editPencil" at bounding box center [951, 178] width 5 height 5
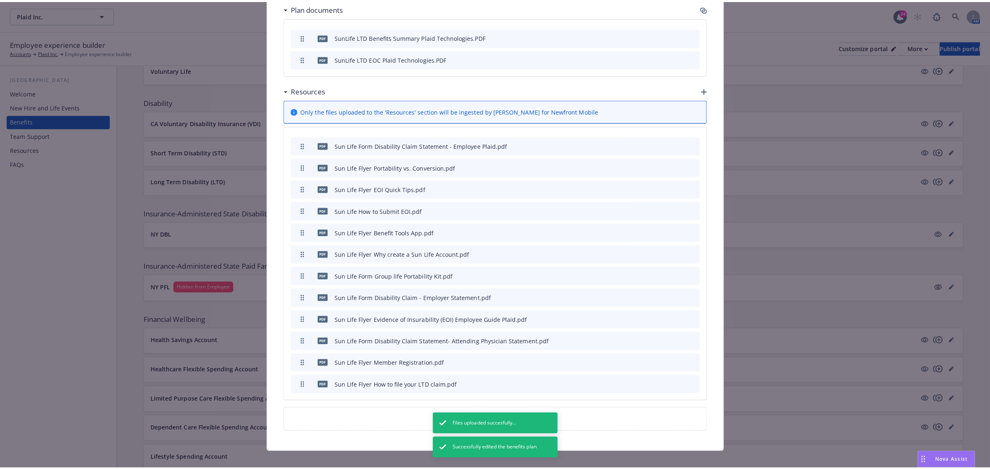
scroll to position [558, 0]
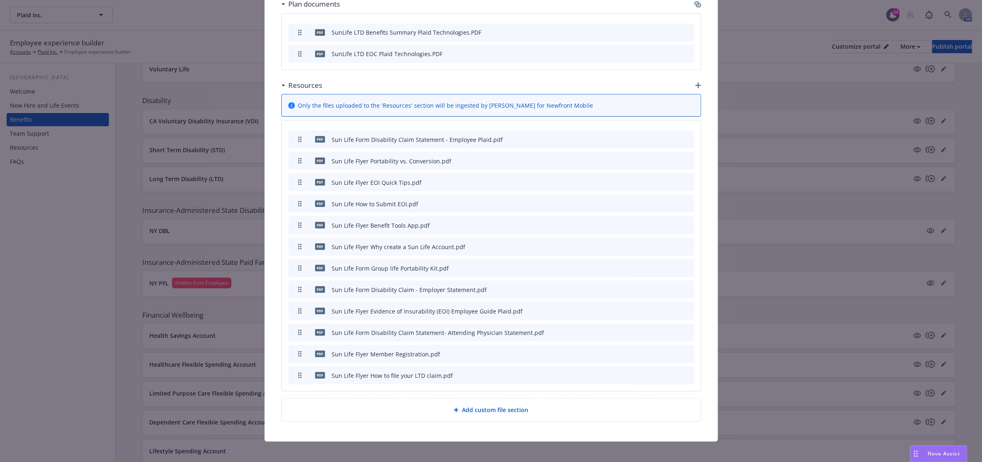
click at [695, 82] on icon "button" at bounding box center [698, 85] width 6 height 6
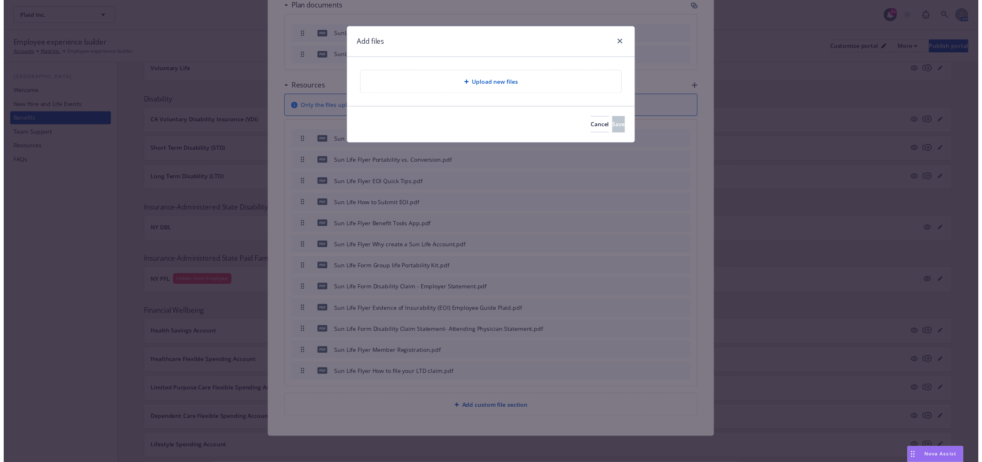
scroll to position [551, 0]
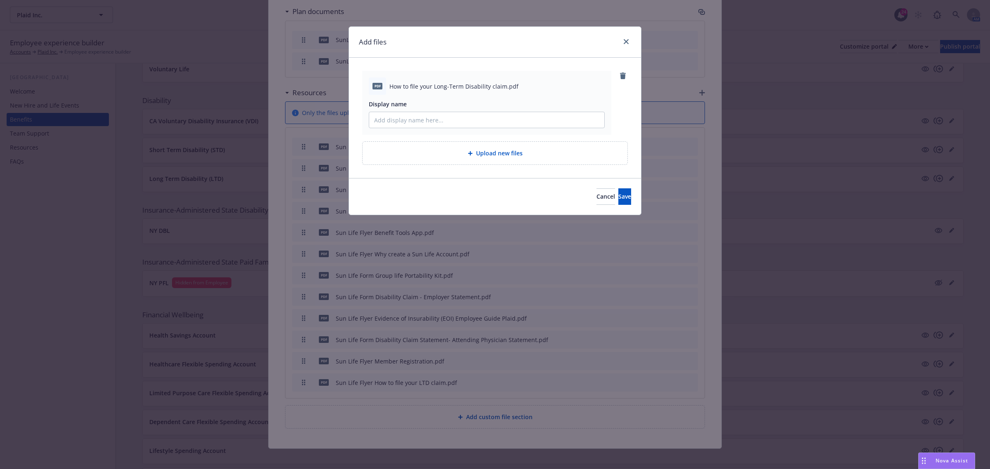
click at [459, 84] on span "How to file your Long-Term Disability claim.pdf" at bounding box center [453, 86] width 129 height 9
click at [458, 84] on span "How to file your Long-Term Disability claim.pdf" at bounding box center [453, 86] width 129 height 9
copy span "How to file your Long-Term Disability claim.pdf"
click at [429, 117] on input "Display name" at bounding box center [486, 120] width 235 height 16
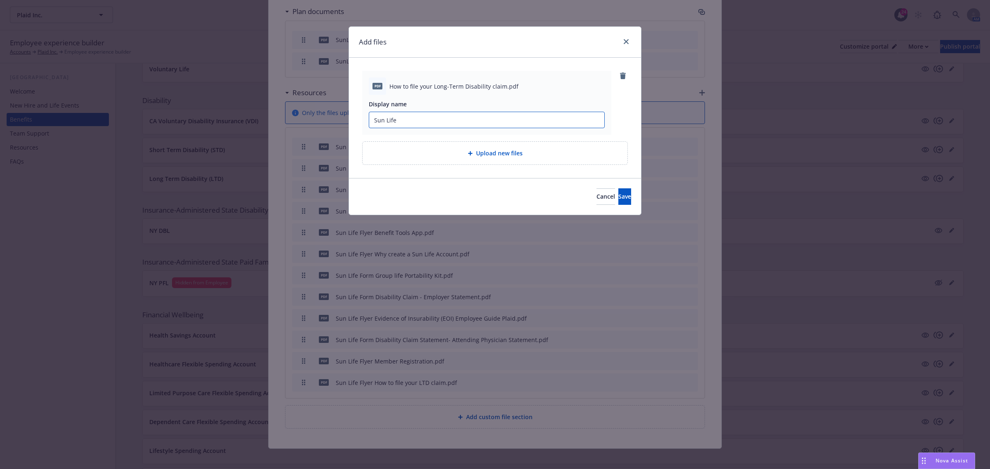
paste input "How to file your Long-Term Disability claim.pdf"
drag, startPoint x: 549, startPoint y: 118, endPoint x: 506, endPoint y: 120, distance: 42.1
click at [506, 120] on input "Sun Life How to file your Long-Term Disability claim.pdf" at bounding box center [486, 120] width 235 height 16
type input "Sun Life How to file your Long-Term Disability claim"
click at [618, 195] on button "Save" at bounding box center [624, 196] width 13 height 16
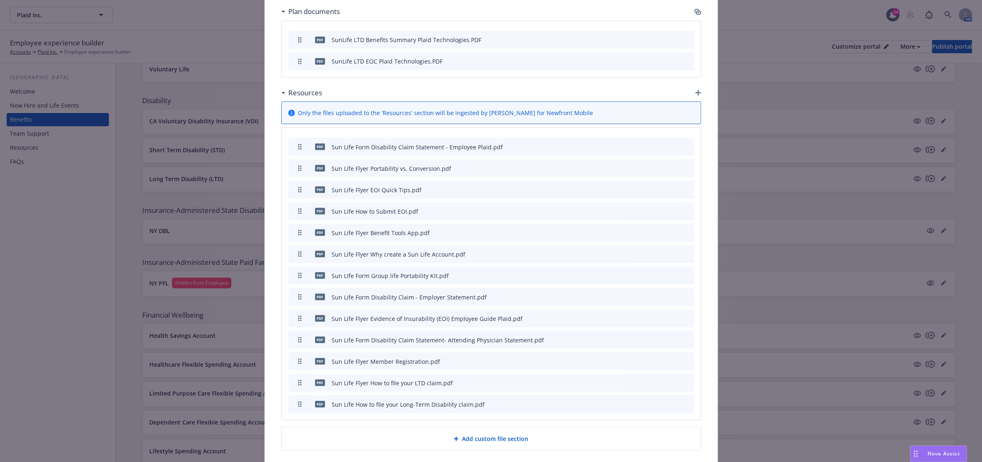
click at [695, 90] on icon "button" at bounding box center [698, 93] width 6 height 6
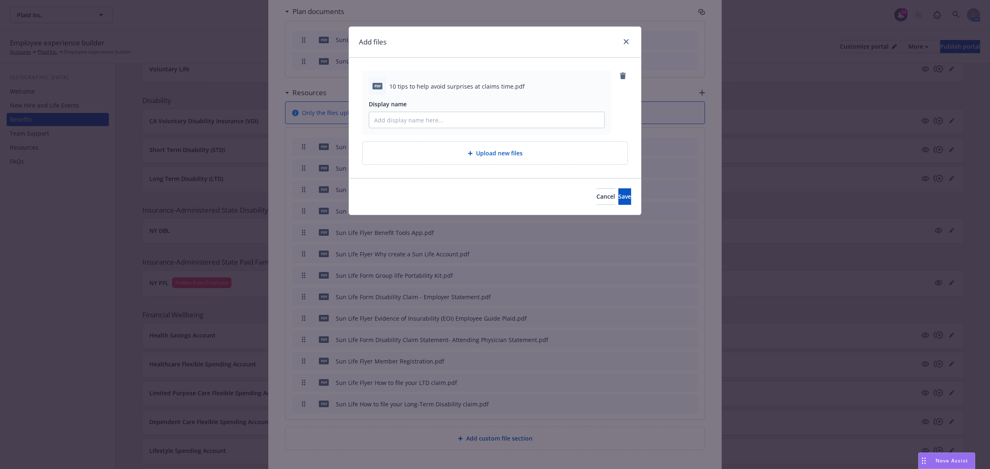
click at [427, 87] on span "10 tips to help avoid surprises at claims time.pdf" at bounding box center [456, 86] width 135 height 9
copy span "10 tips to help avoid surprises at claims time.pdf"
click at [400, 113] on input "Display name" at bounding box center [486, 120] width 235 height 16
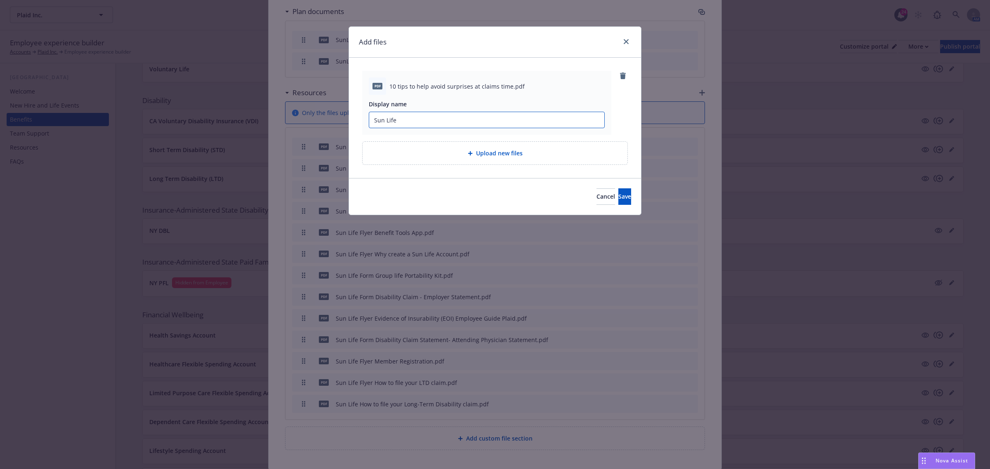
paste input "10 tips to help avoid surprises at claims time.pdf"
type input "Sun Life 10 tips to help avoid surprises at claims time"
click at [619, 195] on button "Save" at bounding box center [624, 196] width 13 height 16
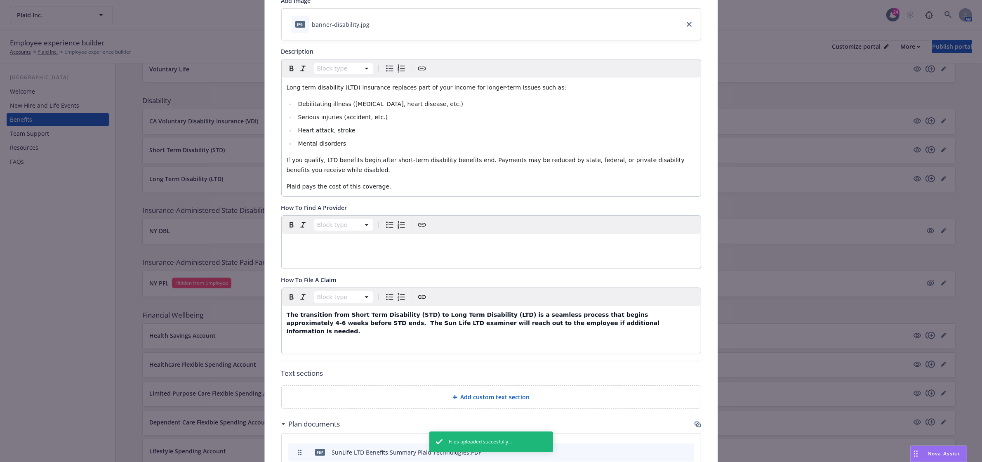
scroll to position [0, 0]
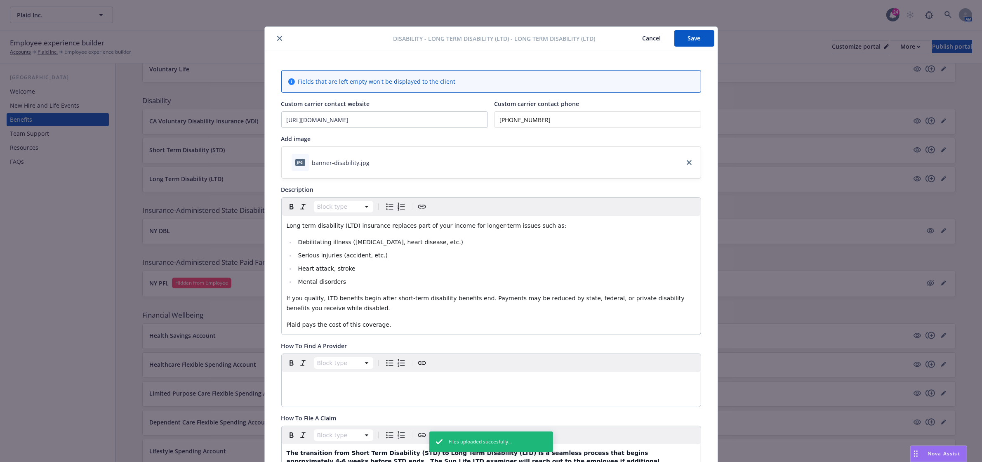
click at [696, 34] on button "Save" at bounding box center [694, 38] width 40 height 16
click at [279, 40] on button "close" at bounding box center [280, 38] width 10 height 10
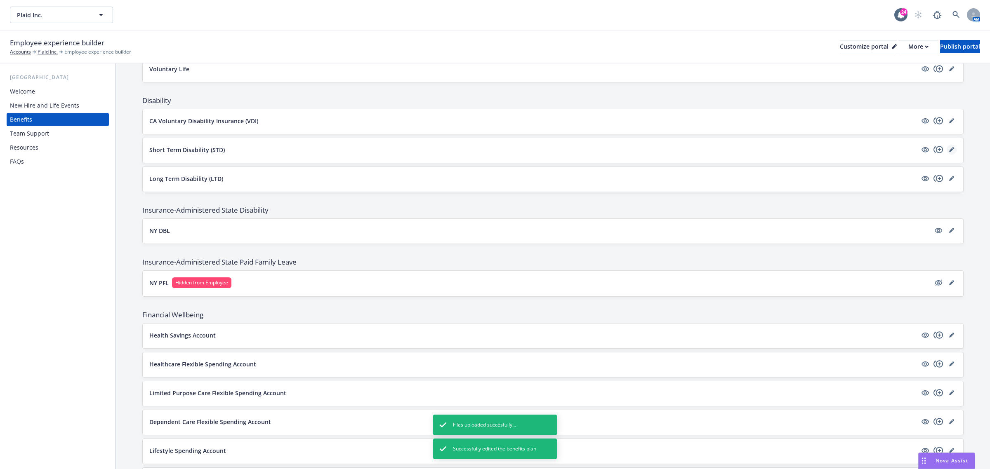
click at [946, 154] on link "editPencil" at bounding box center [951, 150] width 10 height 10
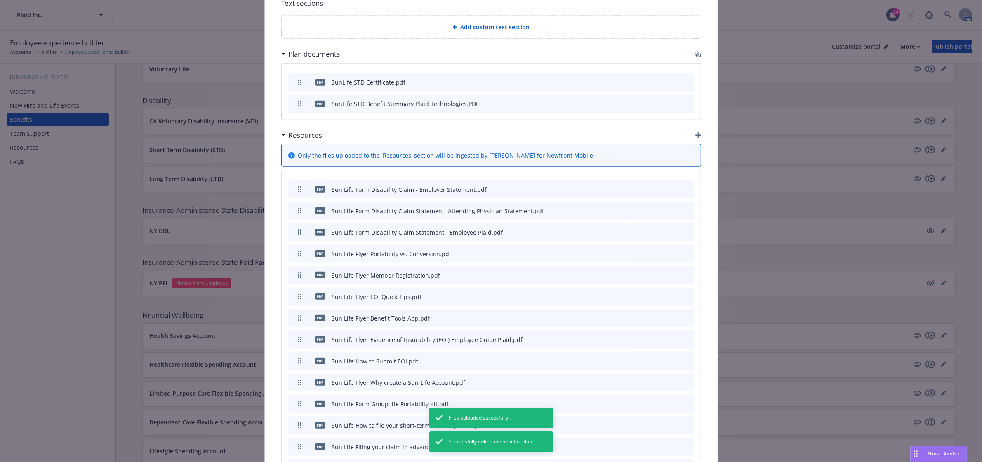
scroll to position [999, 0]
click at [695, 139] on icon "button" at bounding box center [698, 137] width 6 height 6
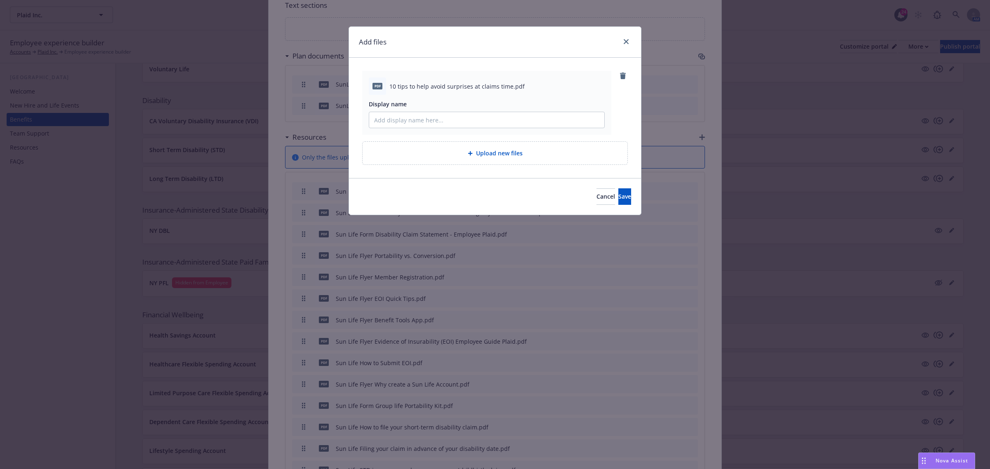
click at [448, 86] on span "10 tips to help avoid surprises at claims time.pdf" at bounding box center [456, 86] width 135 height 9
copy span "10 tips to help avoid surprises at claims time.pdf"
click at [448, 86] on span "10 tips to help avoid surprises at claims time.pdf" at bounding box center [456, 86] width 135 height 9
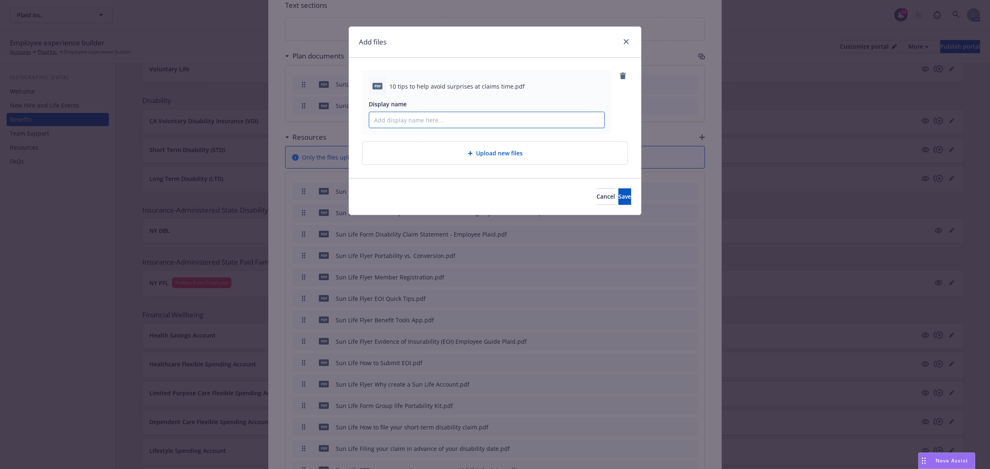
click at [407, 118] on input "Display name" at bounding box center [486, 120] width 235 height 16
paste input "10 tips to help avoid surprises at claims time.pdf"
type input "Sun Life 10 tips to help avoid surprises at claims time"
click at [618, 193] on button "Save" at bounding box center [624, 196] width 13 height 16
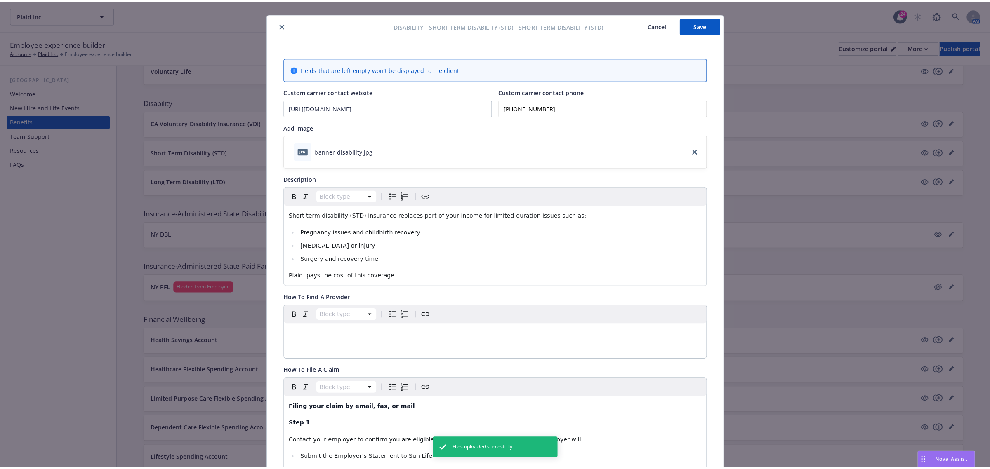
scroll to position [0, 0]
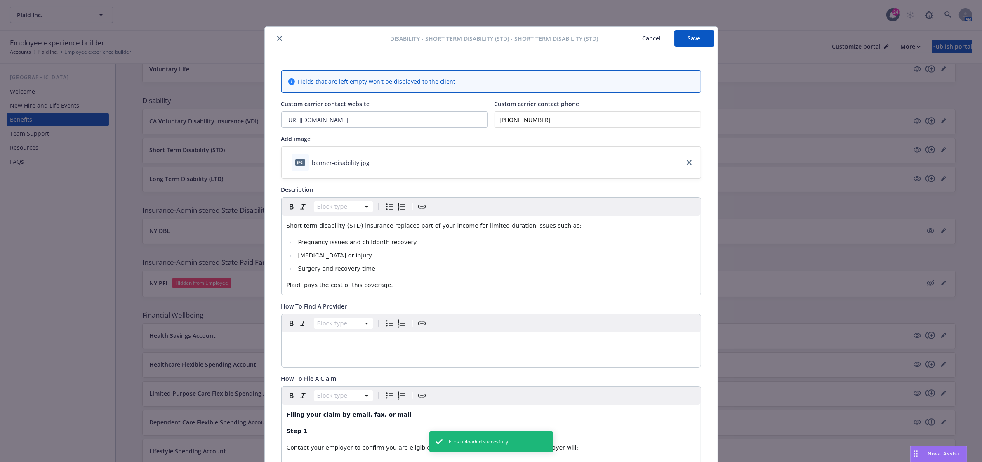
click at [692, 38] on button "Save" at bounding box center [694, 38] width 40 height 16
drag, startPoint x: 680, startPoint y: 40, endPoint x: 685, endPoint y: 40, distance: 4.9
click at [680, 40] on button "Save" at bounding box center [694, 38] width 40 height 16
click at [277, 40] on icon "close" at bounding box center [279, 38] width 5 height 5
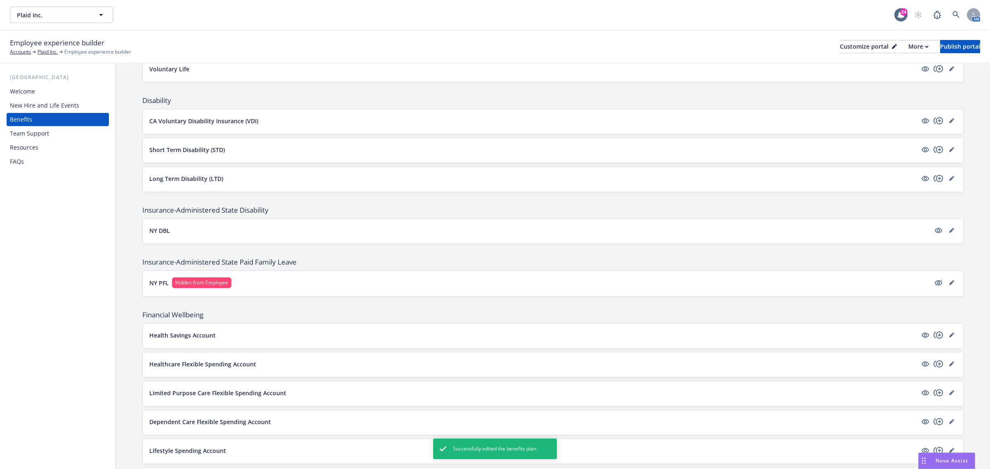
click at [958, 54] on div "Employee experience builder Accounts Plaid Inc. Employee experience builder Cus…" at bounding box center [495, 47] width 970 height 18
click at [949, 49] on div "Publish portal" at bounding box center [960, 46] width 40 height 12
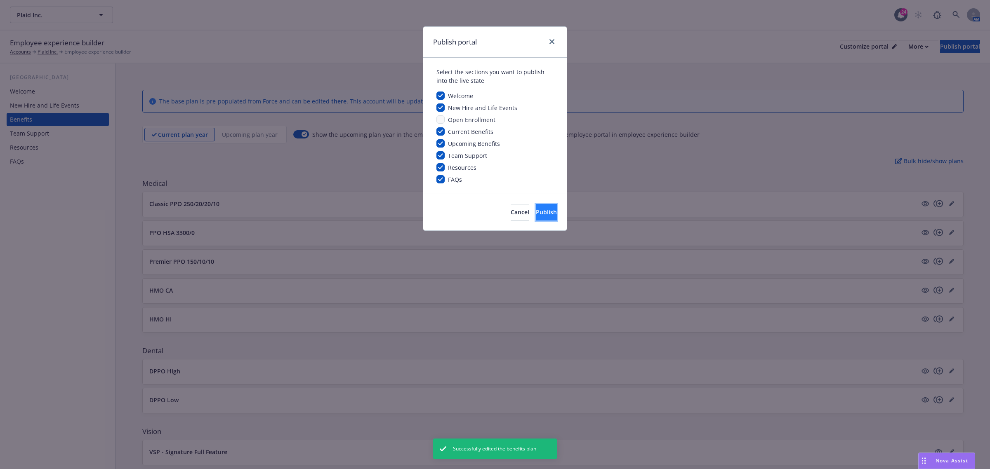
click at [536, 216] on button "Publish" at bounding box center [546, 212] width 21 height 16
